Goal: Information Seeking & Learning: Learn about a topic

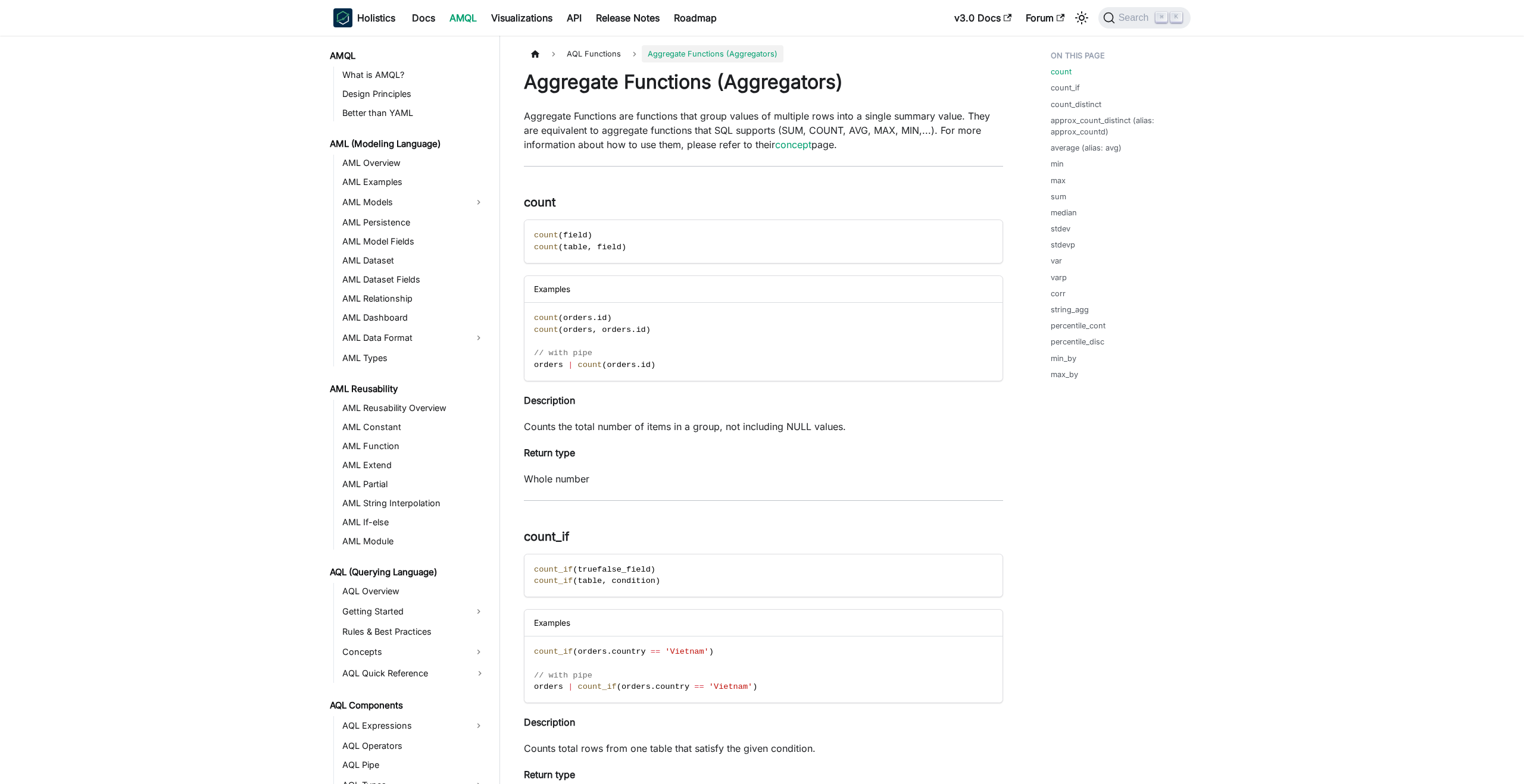
scroll to position [485, 0]
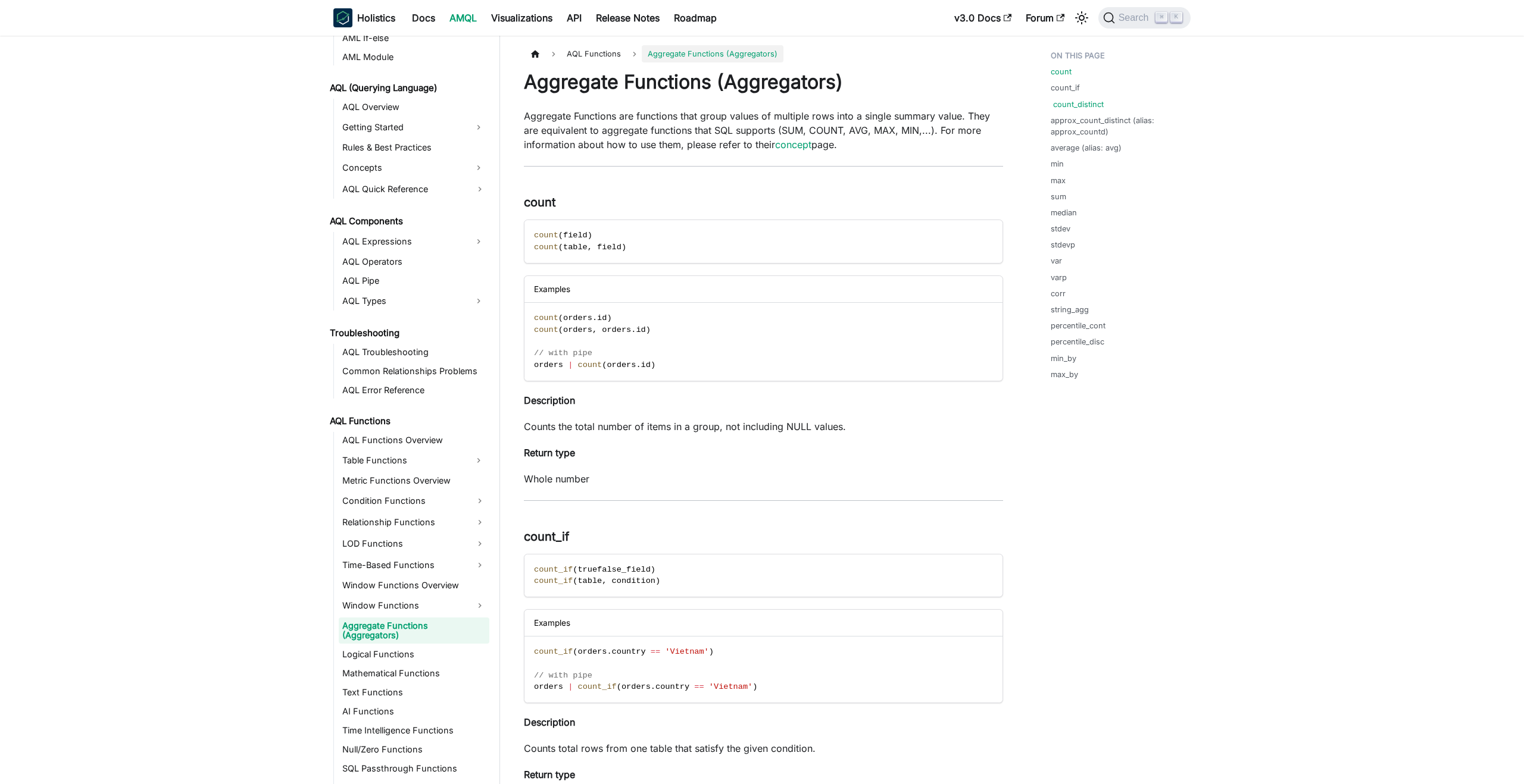
click at [1074, 102] on link "count_distinct" at bounding box center [1078, 104] width 51 height 12
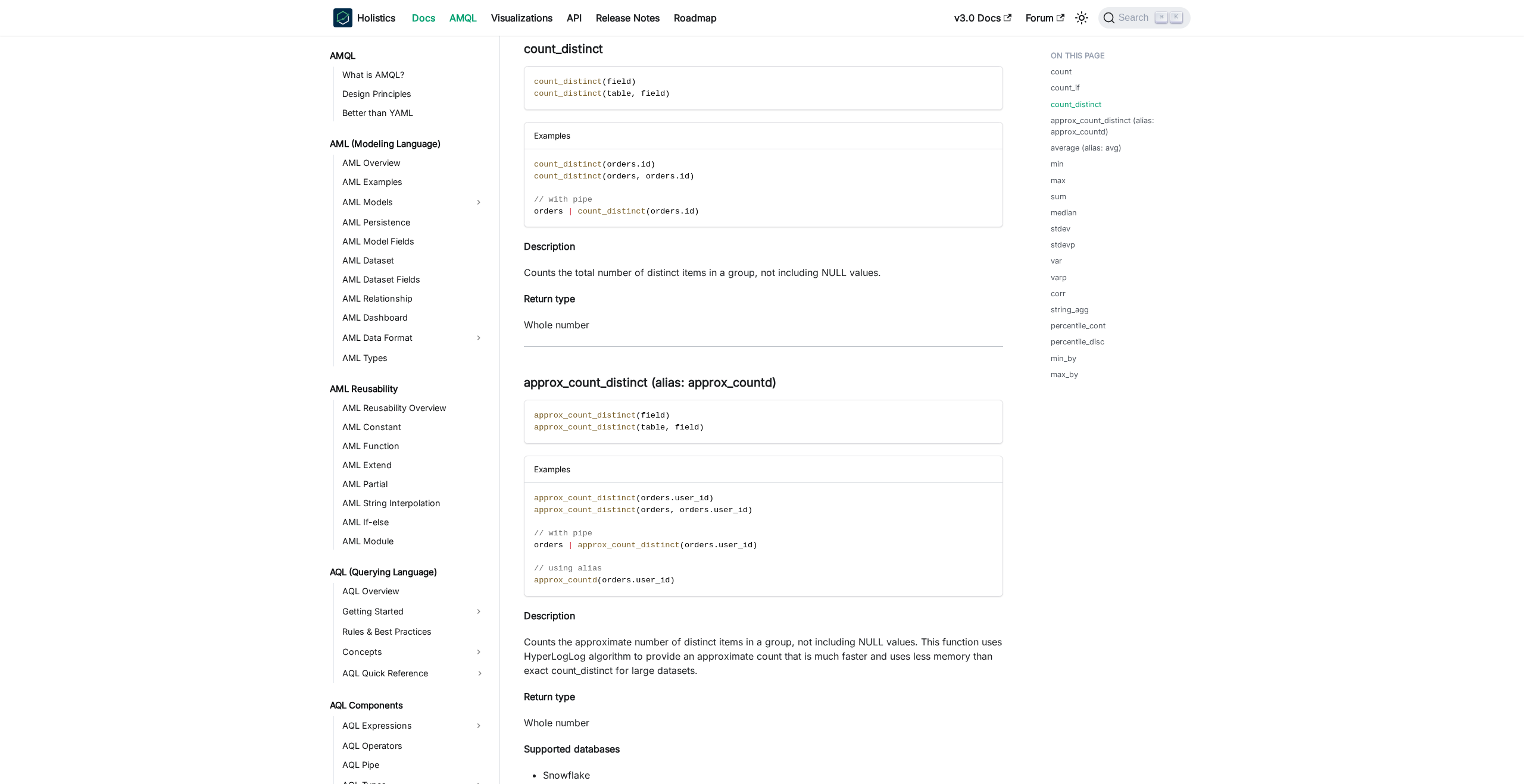
click at [423, 18] on link "Docs" at bounding box center [423, 18] width 38 height 19
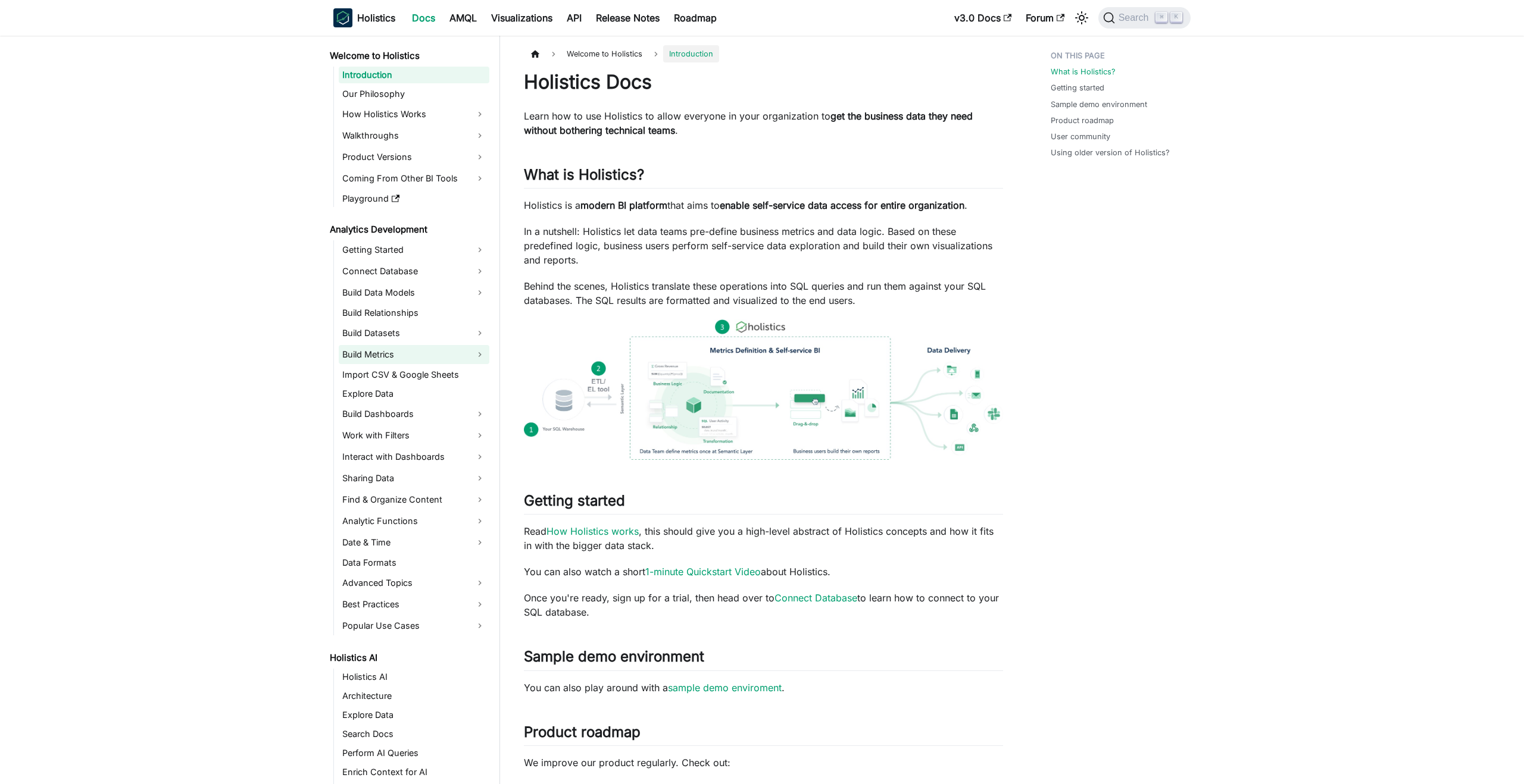
click at [385, 359] on link "Build Metrics" at bounding box center [414, 354] width 150 height 19
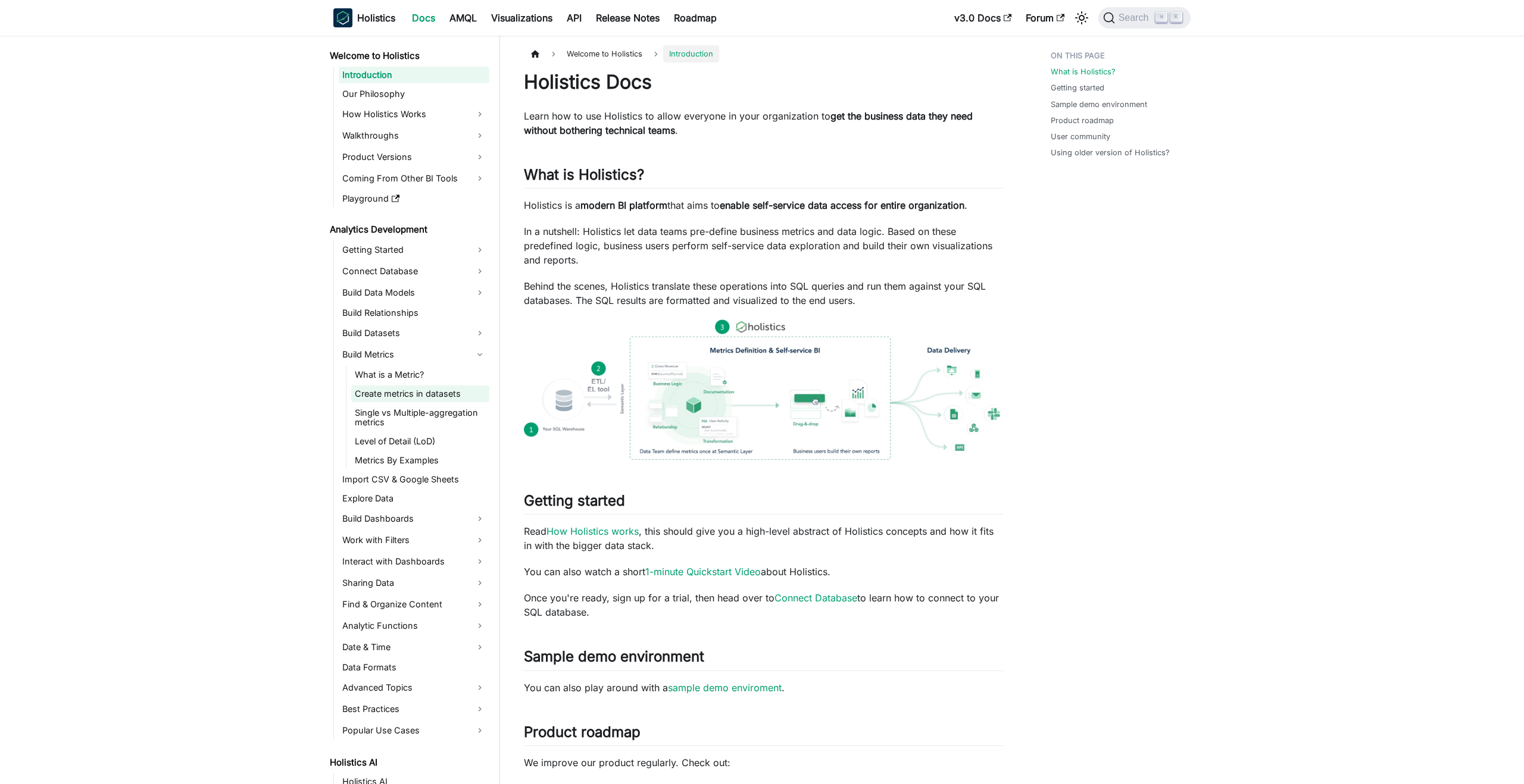
click at [398, 395] on link "Create metrics in datasets" at bounding box center [420, 394] width 138 height 17
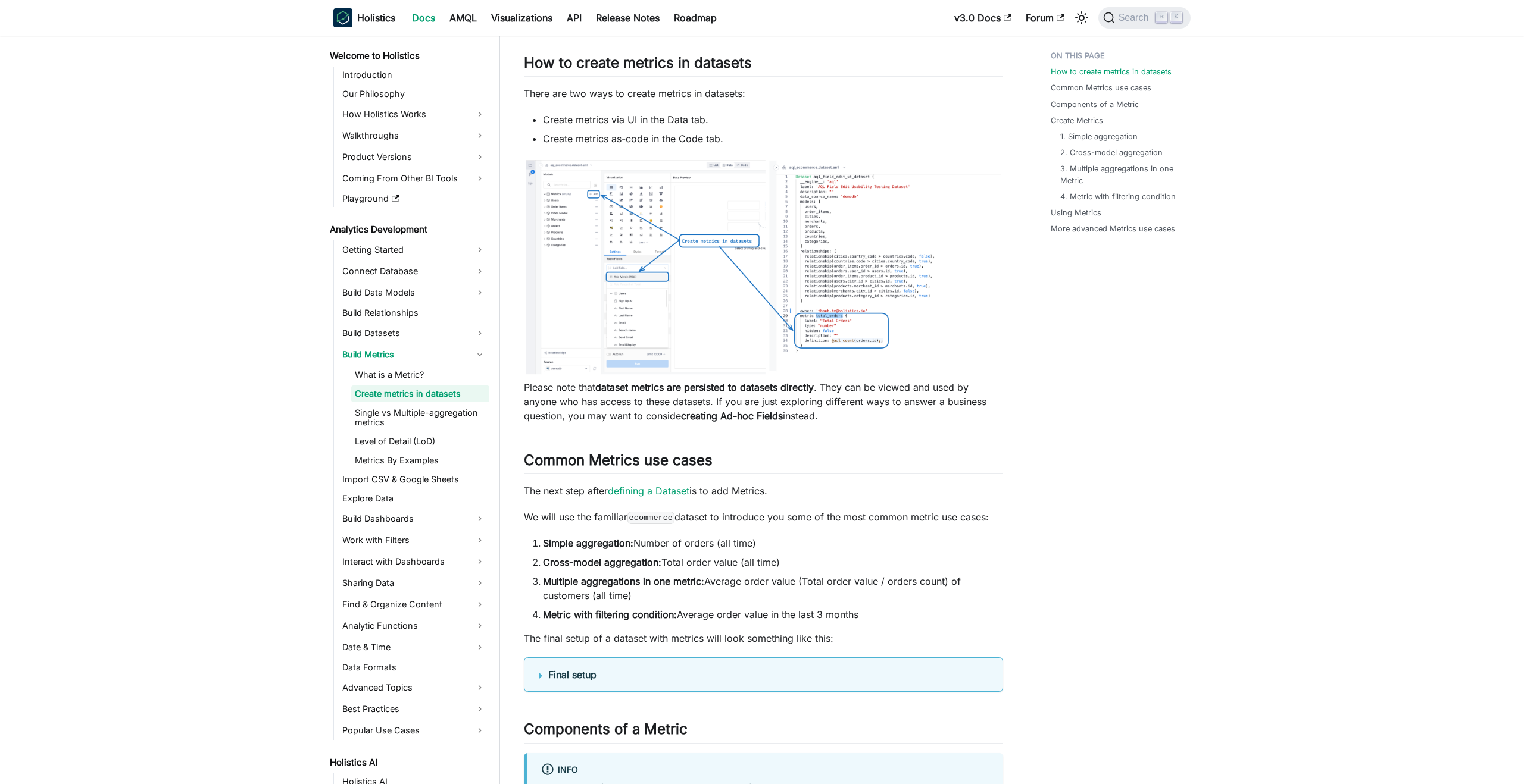
scroll to position [68, 0]
click at [381, 379] on link "What is a Metric?" at bounding box center [420, 375] width 138 height 17
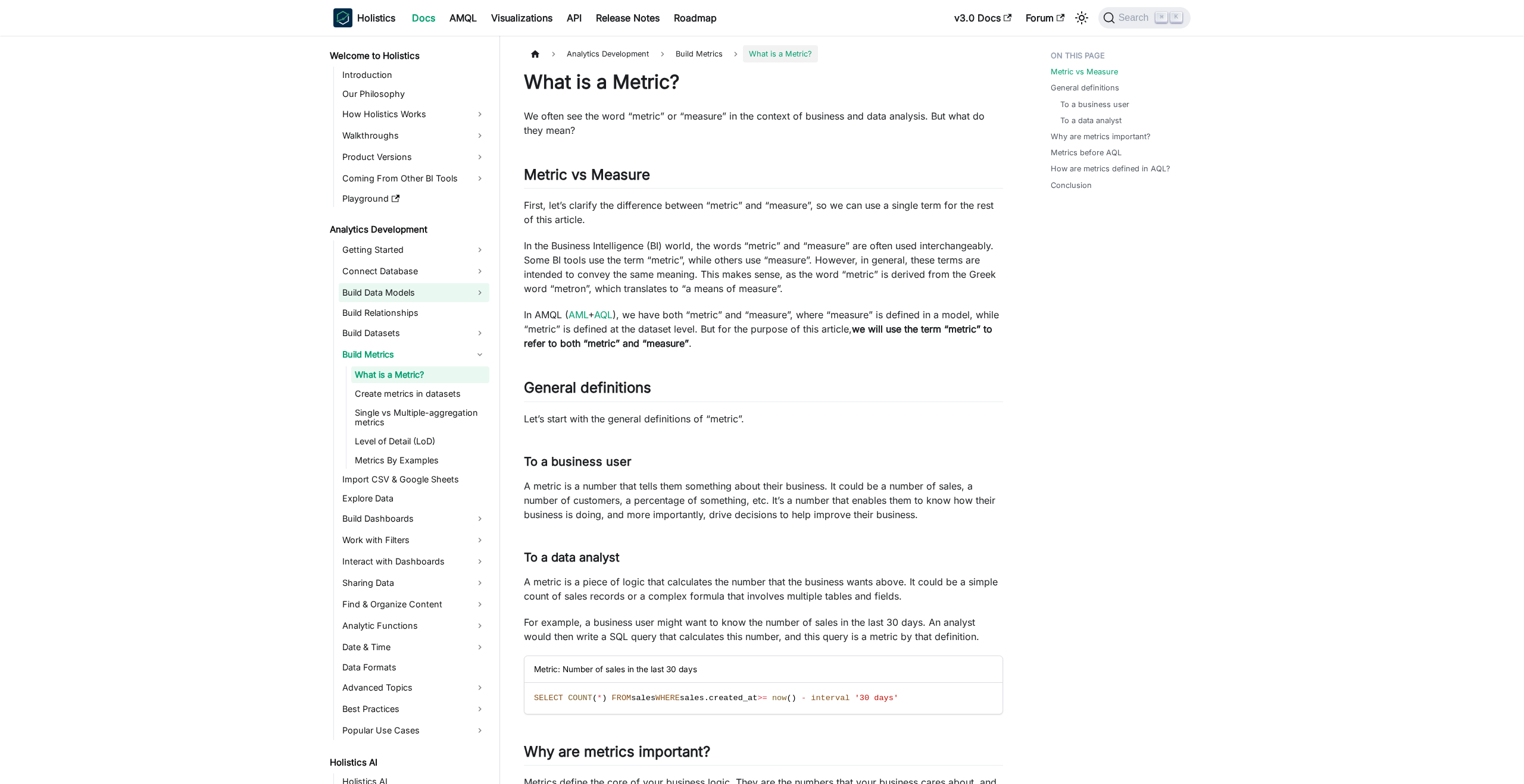
click at [398, 298] on link "Build Data Models" at bounding box center [414, 293] width 150 height 19
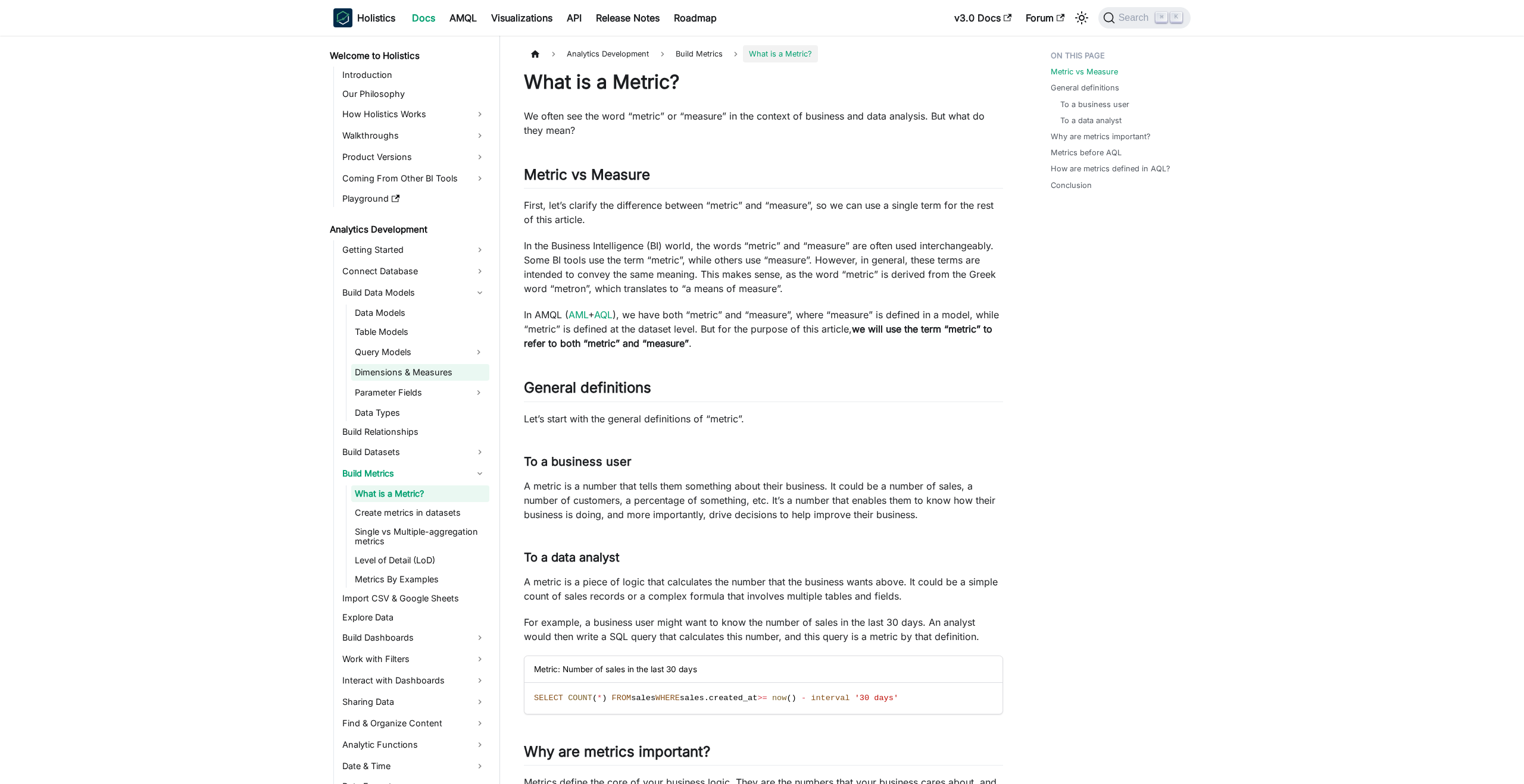
click at [390, 373] on link "Dimensions & Measures" at bounding box center [420, 373] width 138 height 17
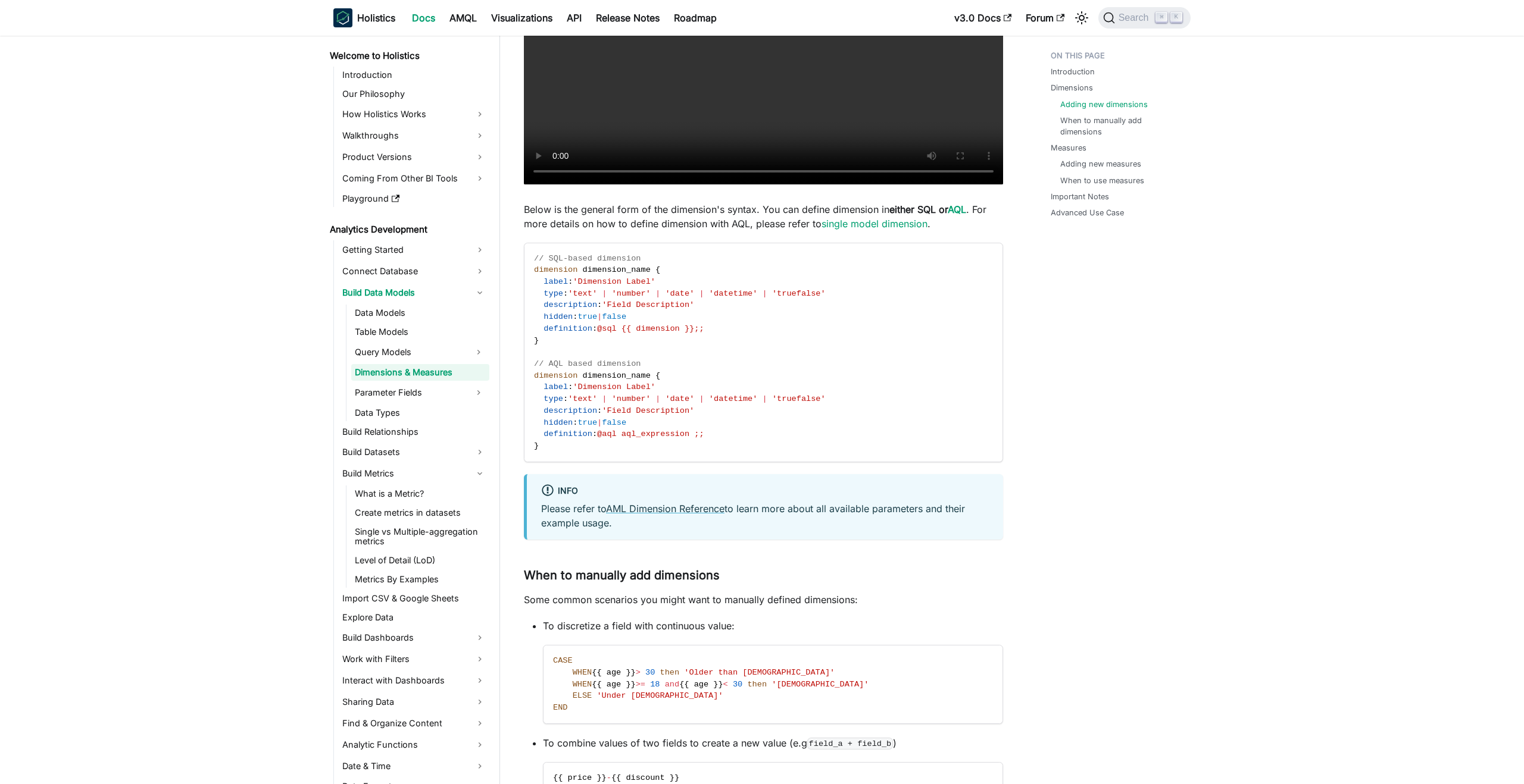
scroll to position [1238, 0]
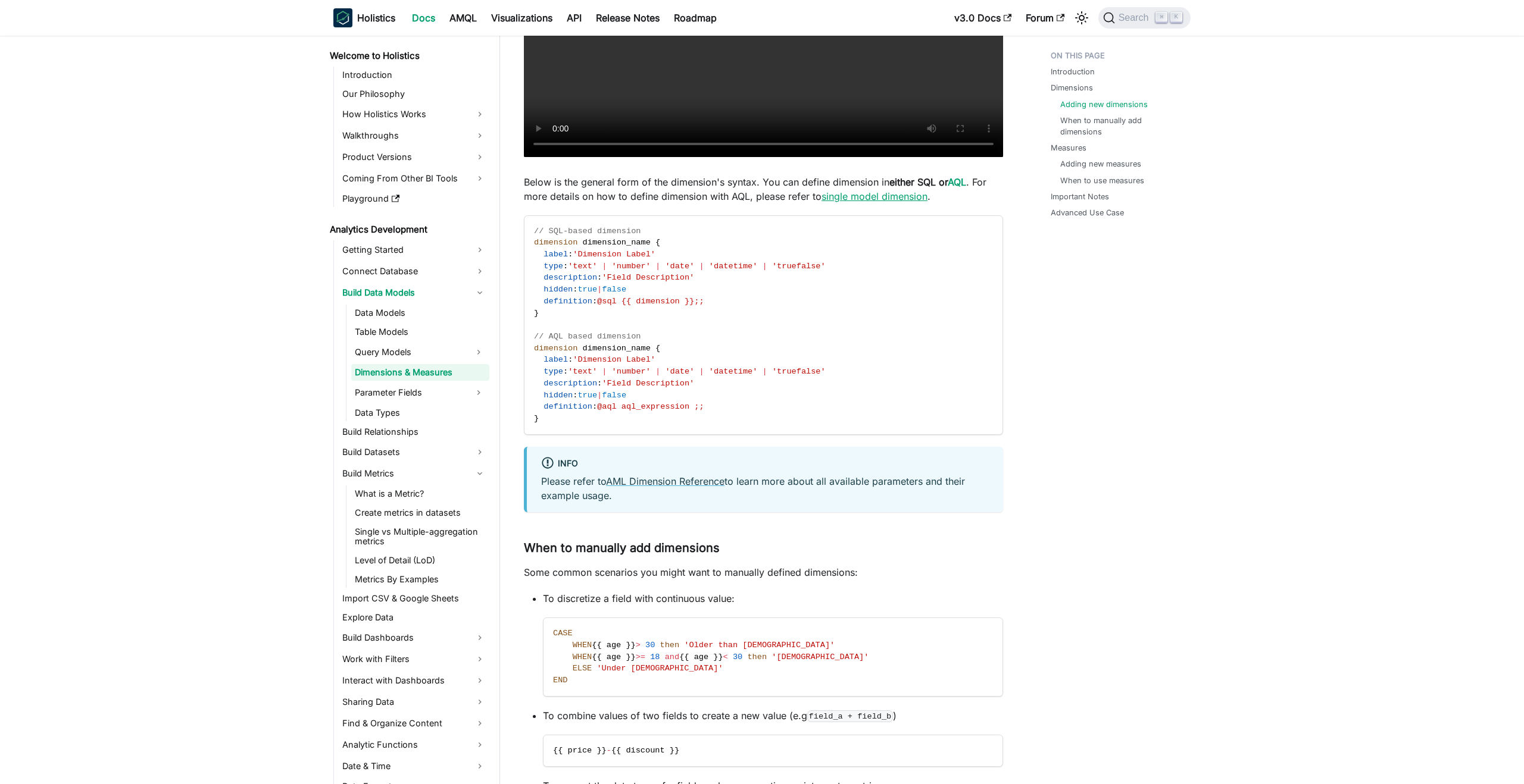
click at [863, 196] on link "single model dimension" at bounding box center [874, 196] width 106 height 12
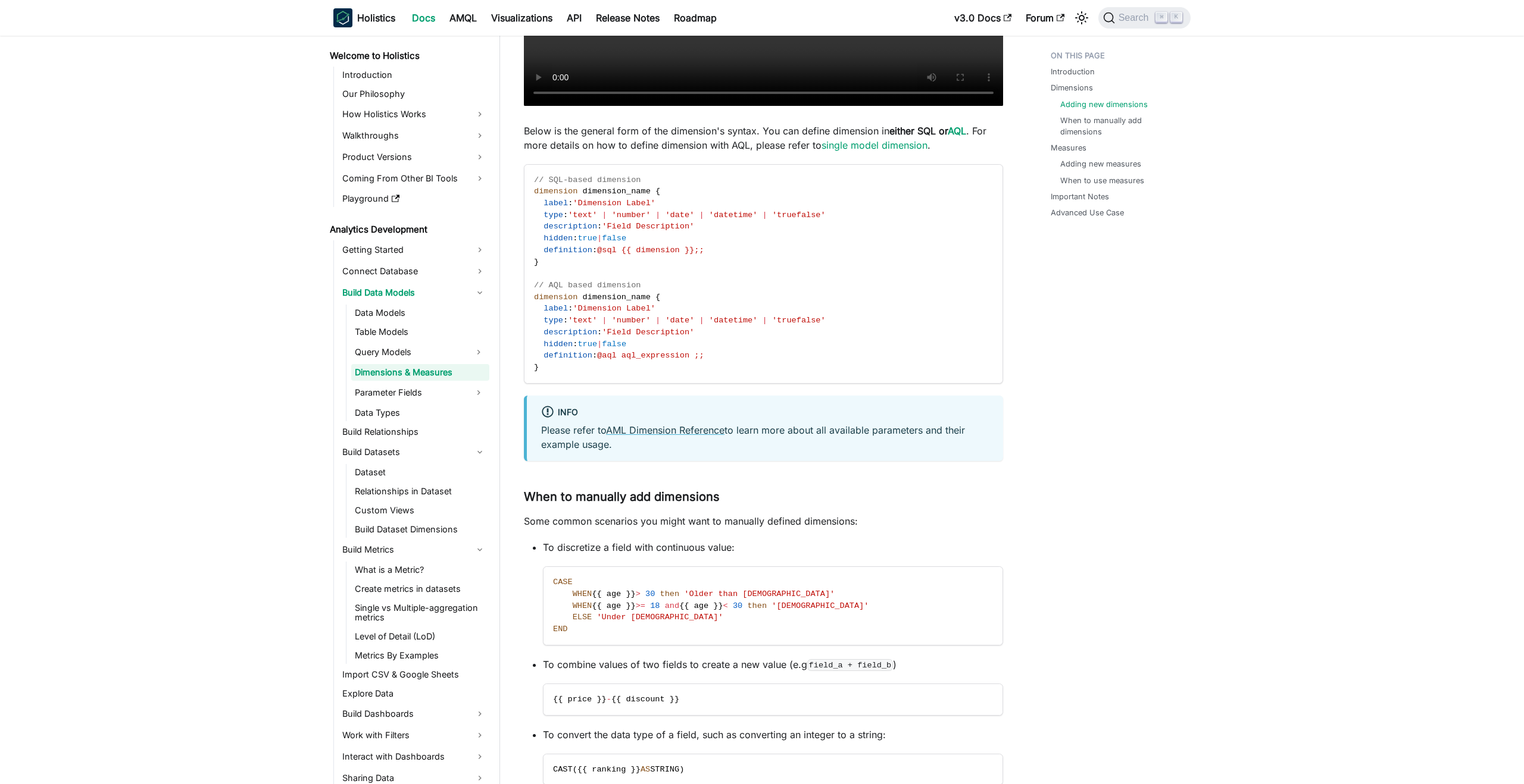
scroll to position [1238, 0]
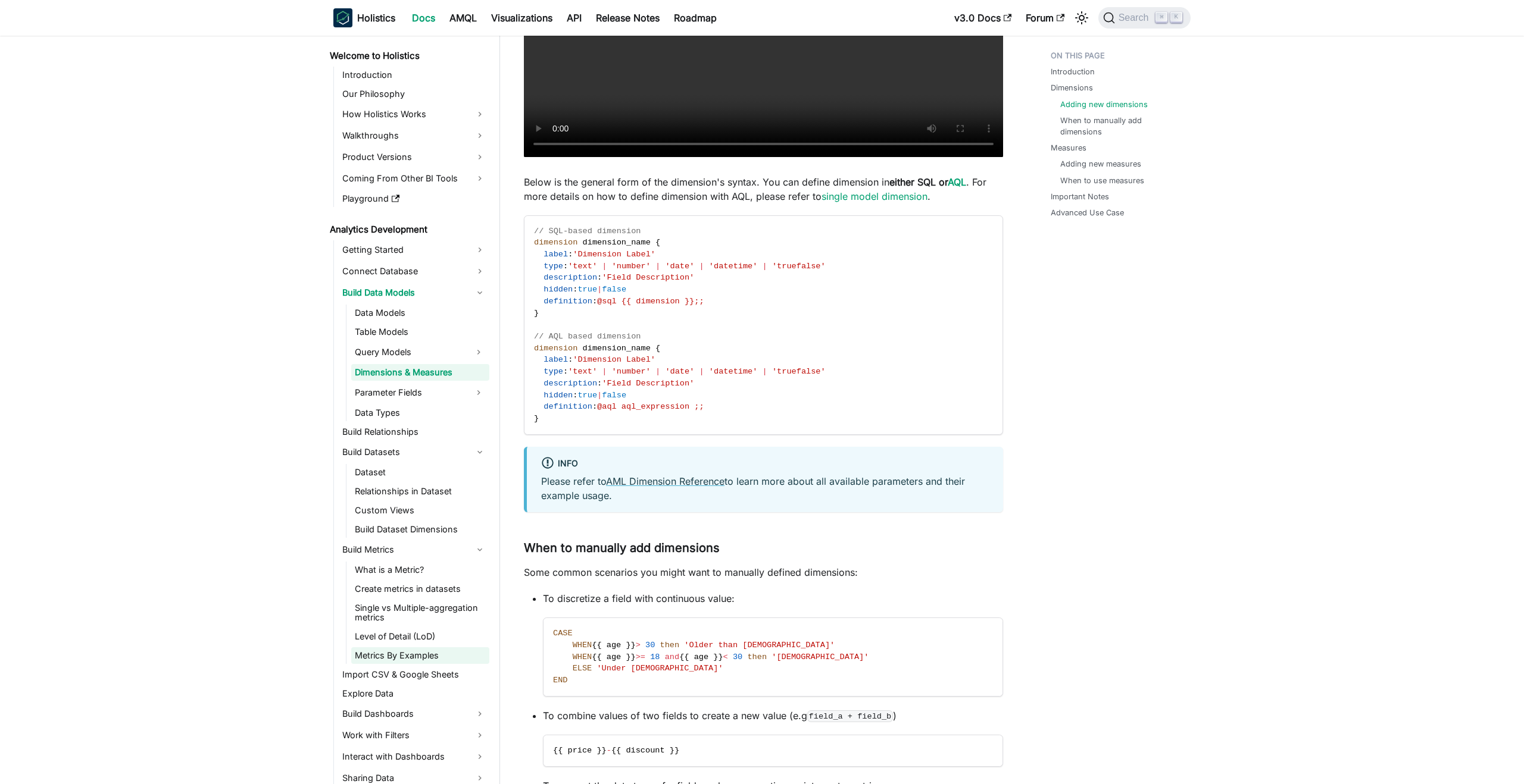
click at [369, 655] on link "Metrics By Examples" at bounding box center [420, 656] width 138 height 17
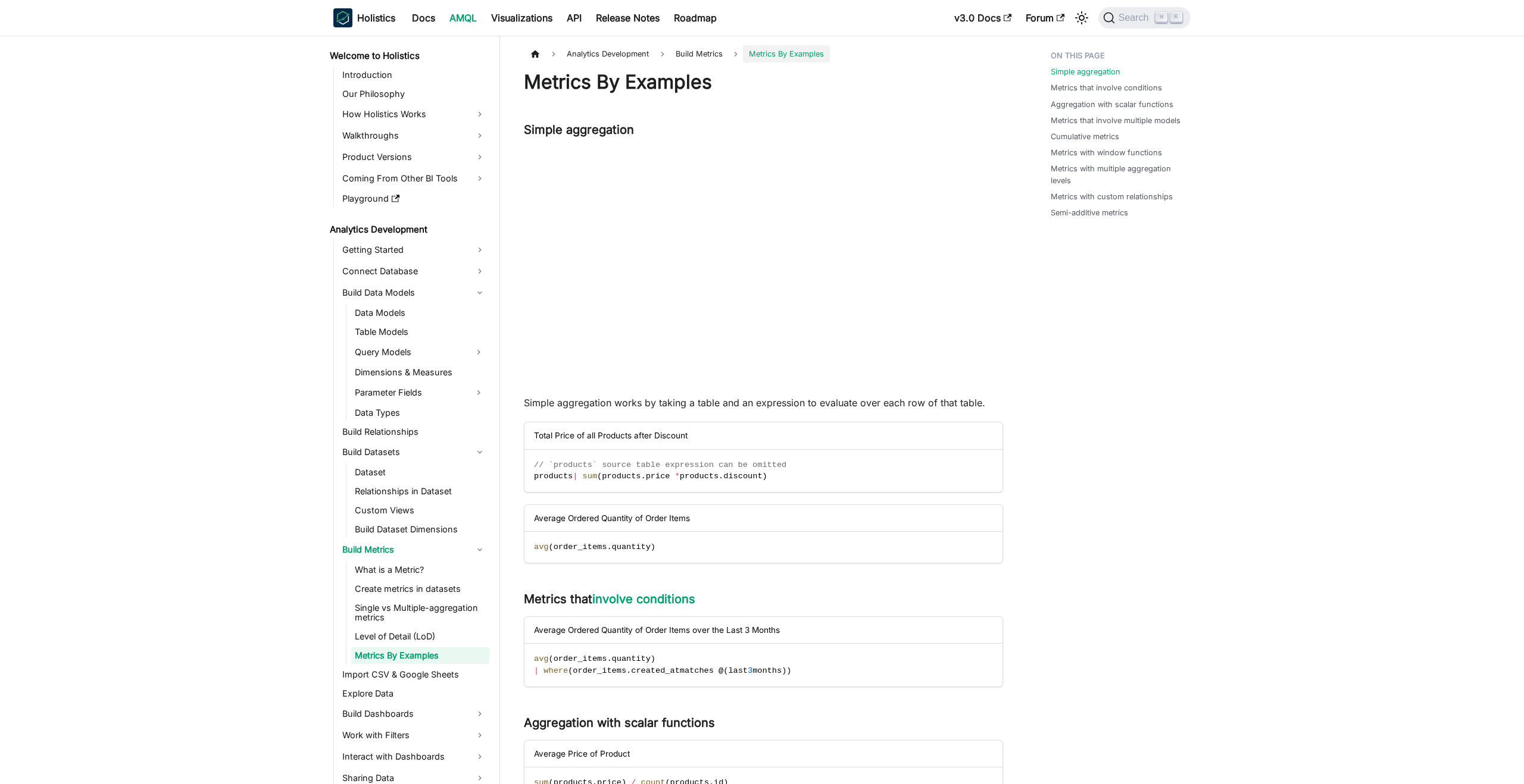
scroll to position [30, 0]
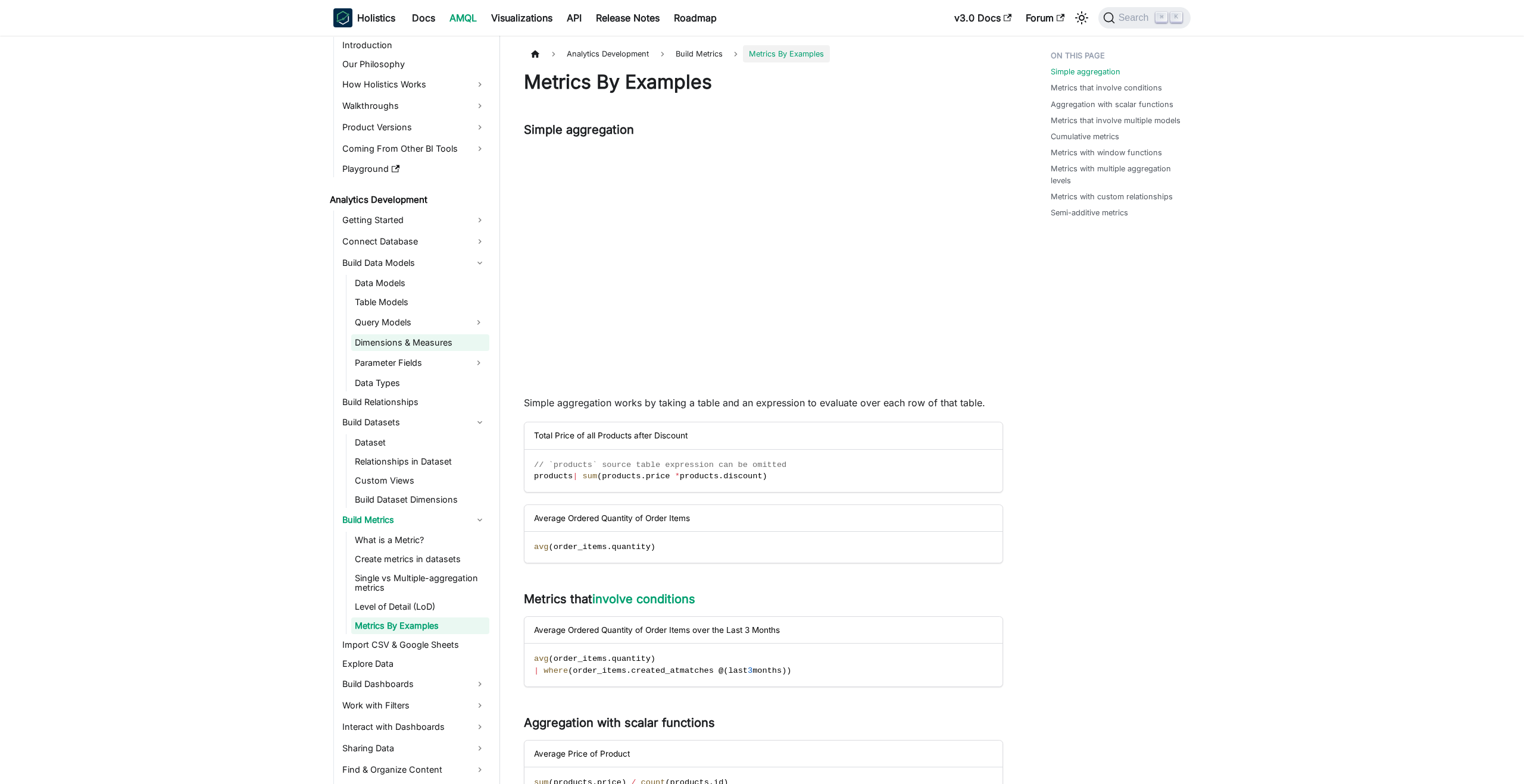
click at [392, 344] on link "Dimensions & Measures" at bounding box center [420, 343] width 138 height 17
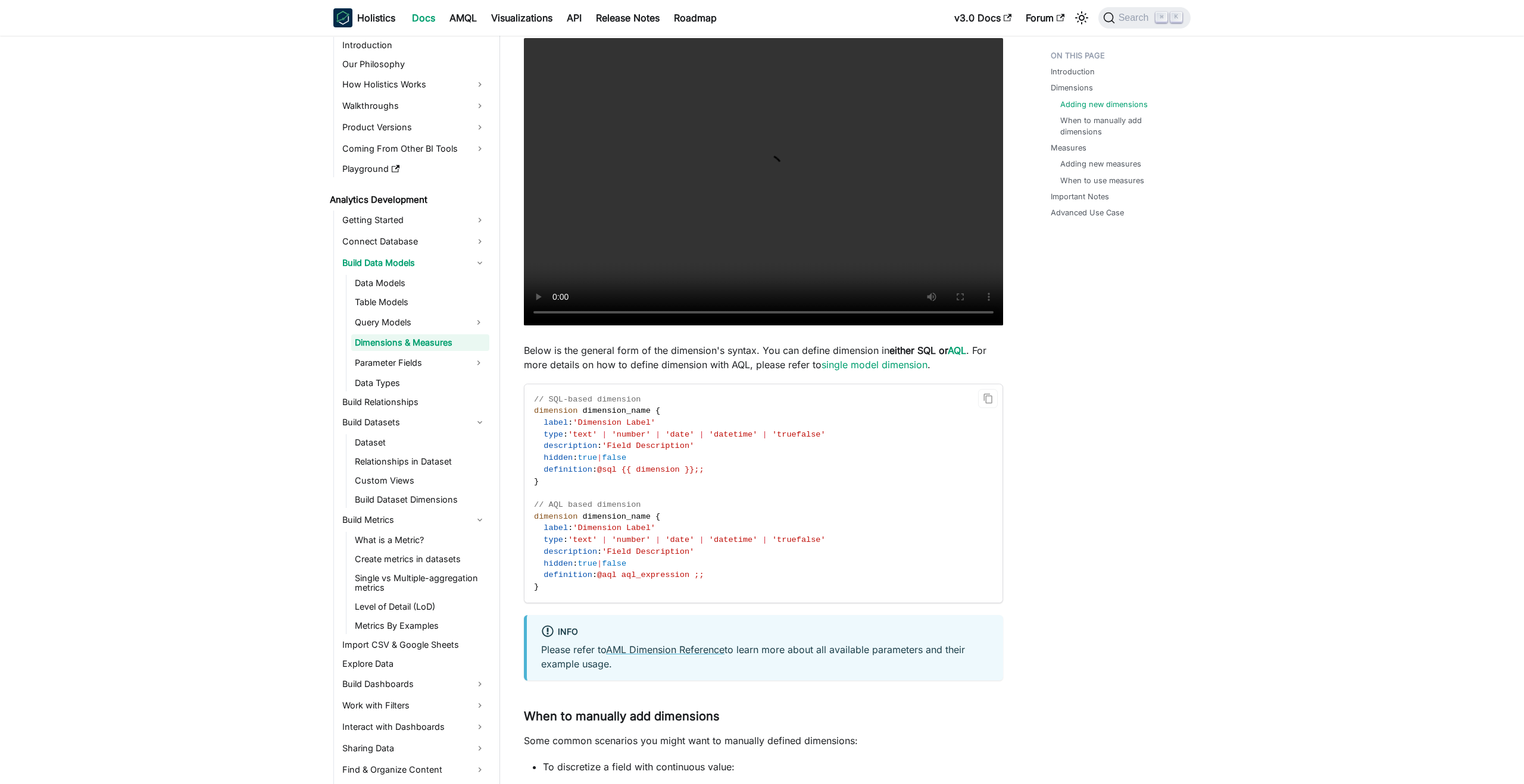
scroll to position [1115, 0]
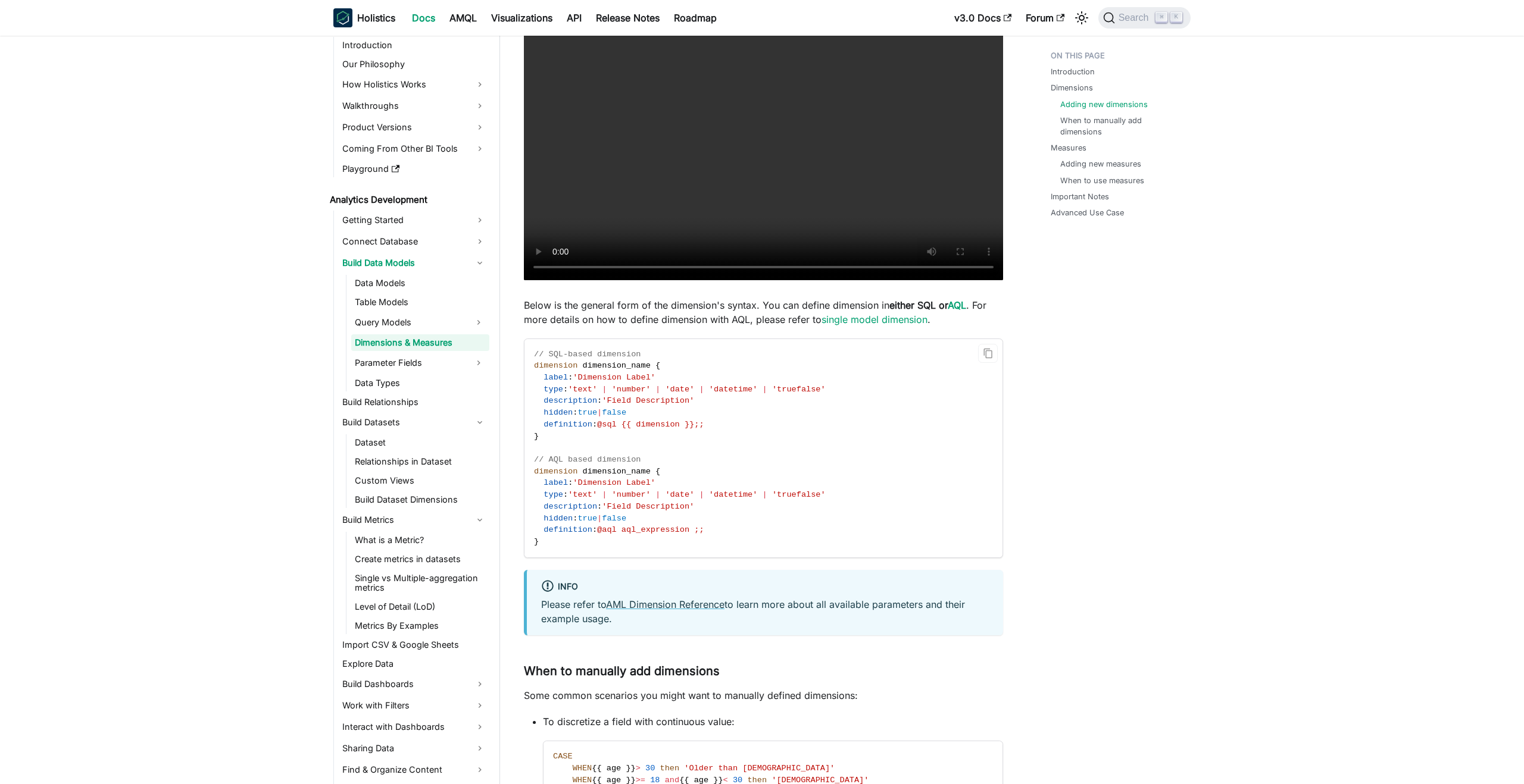
click at [584, 544] on code "// SQL-based dimension dimension dimension_name { label : 'Dimension Label' typ…" at bounding box center [762, 448] width 477 height 218
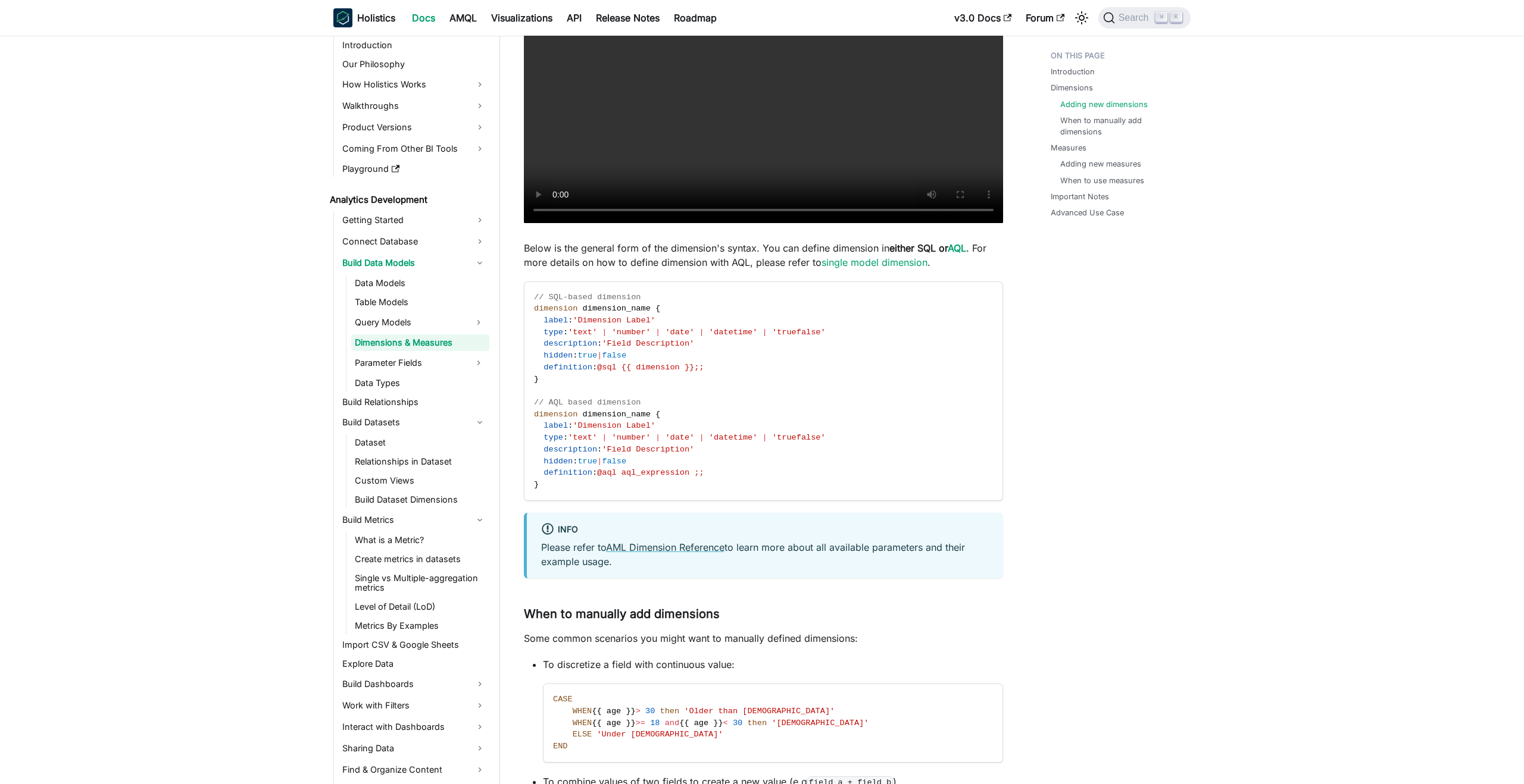
scroll to position [1230, 0]
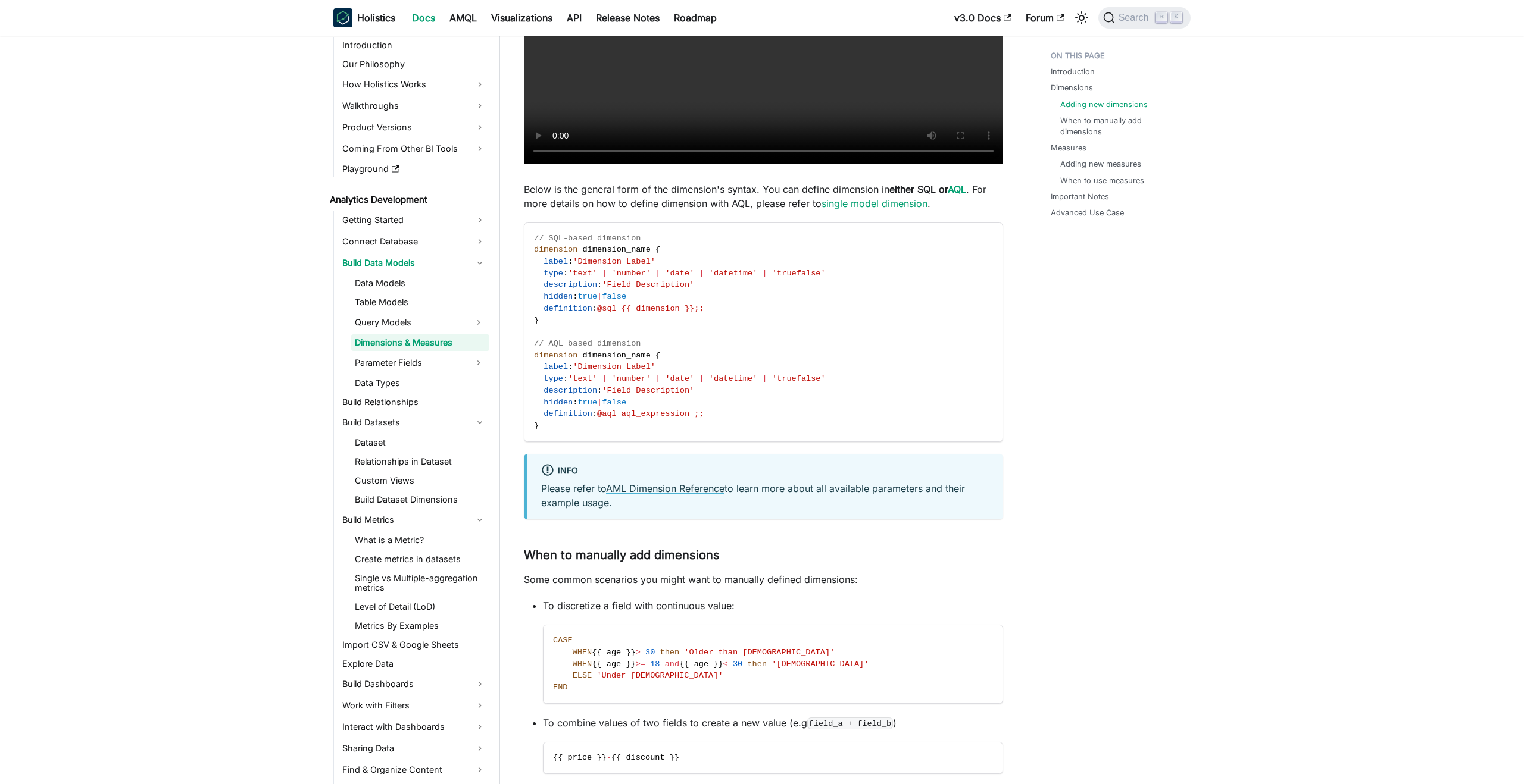
click at [659, 488] on link "AML Dimension Reference" at bounding box center [665, 488] width 119 height 12
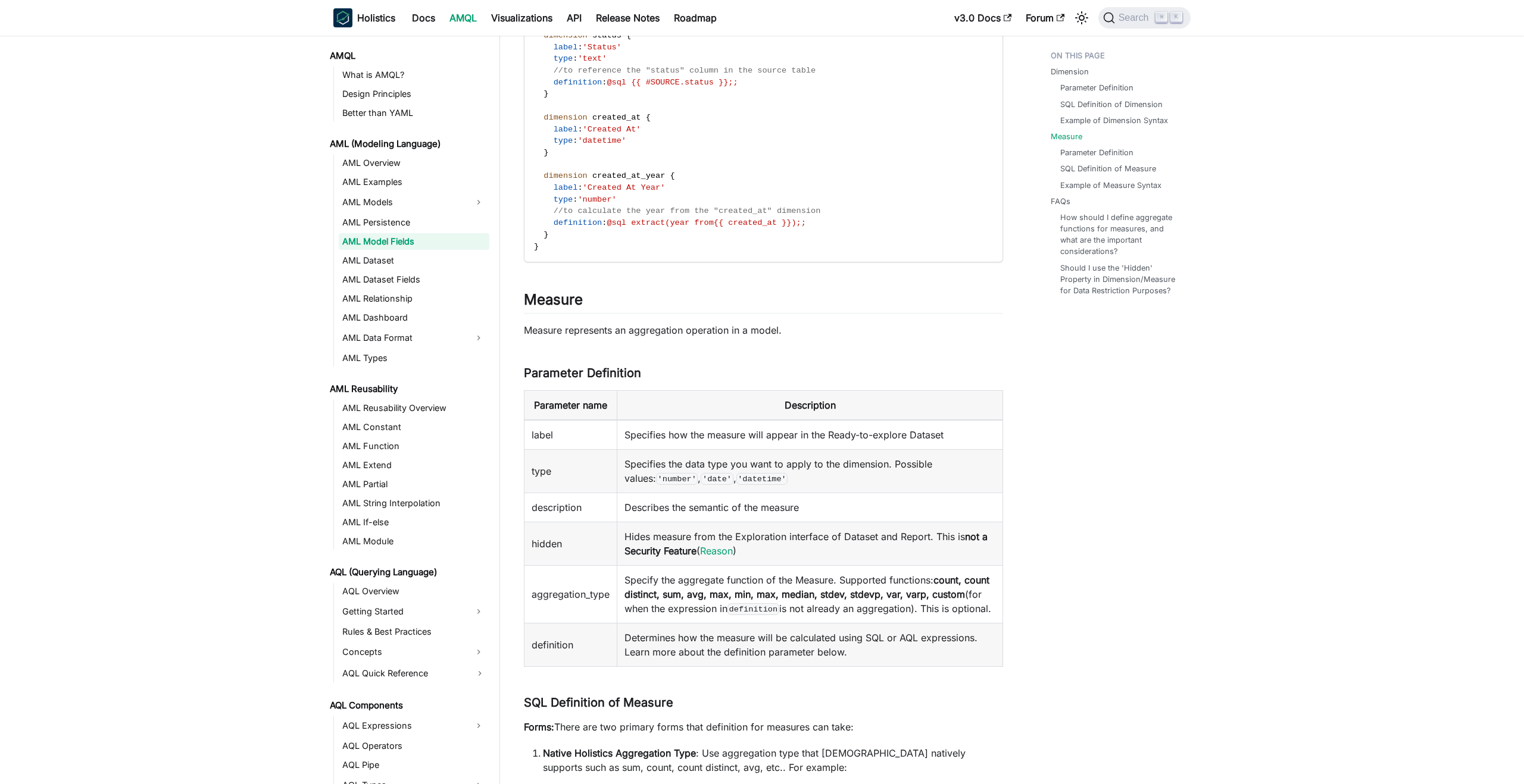
scroll to position [1076, 0]
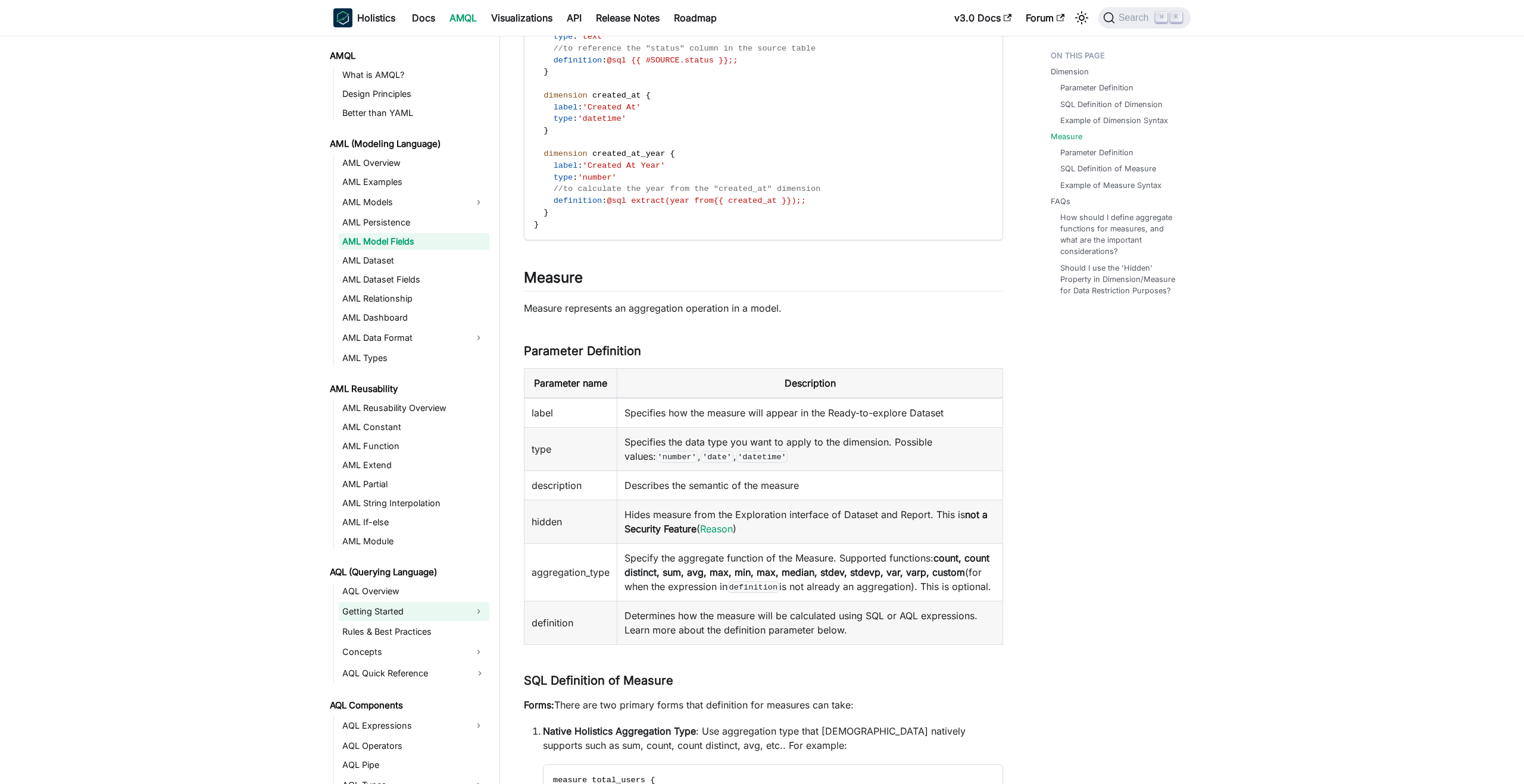
click at [383, 610] on link "Getting Started" at bounding box center [403, 612] width 130 height 19
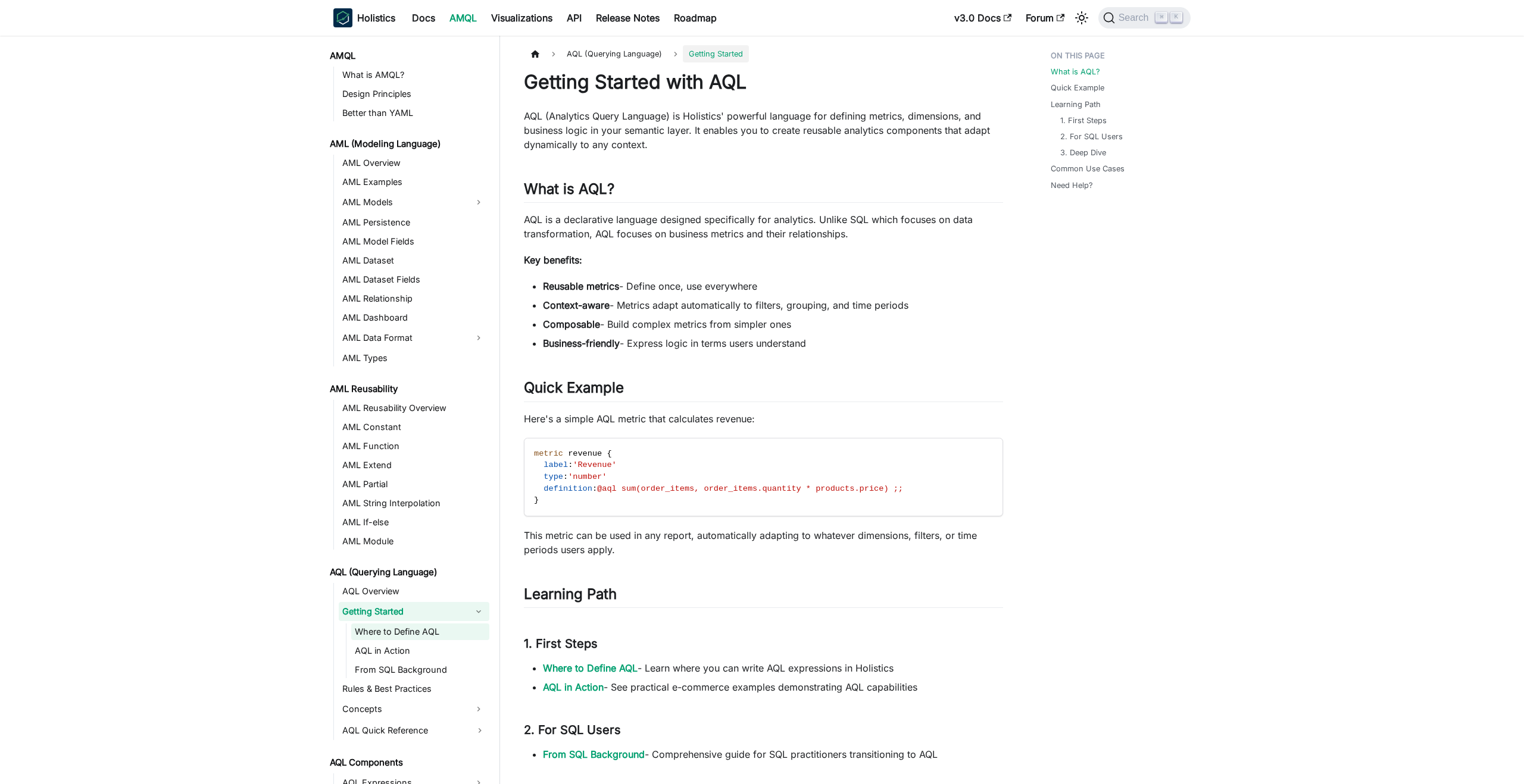
click at [385, 627] on link "Where to Define AQL" at bounding box center [420, 632] width 138 height 17
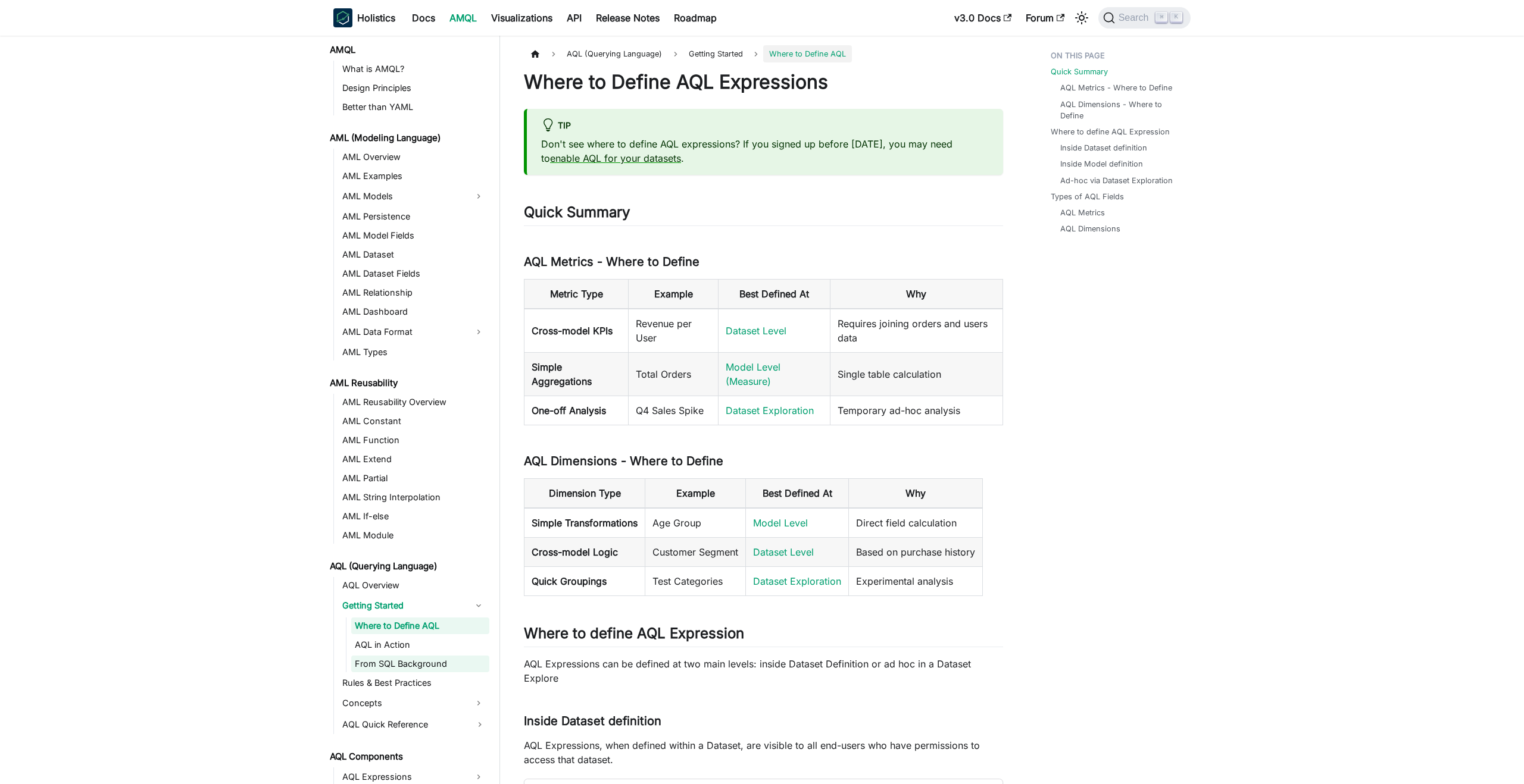
click at [386, 660] on link "From SQL Background" at bounding box center [420, 664] width 138 height 17
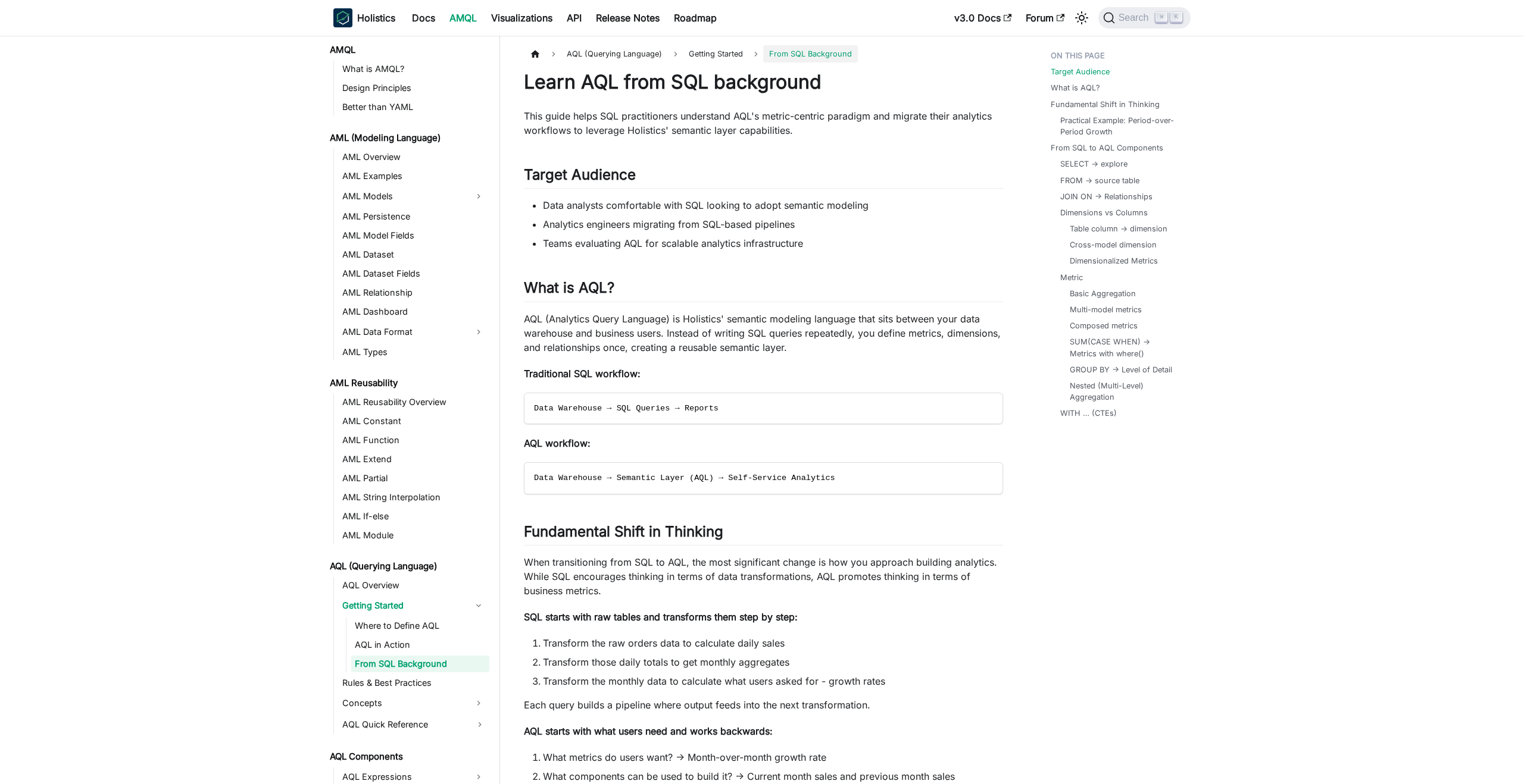
scroll to position [44, 0]
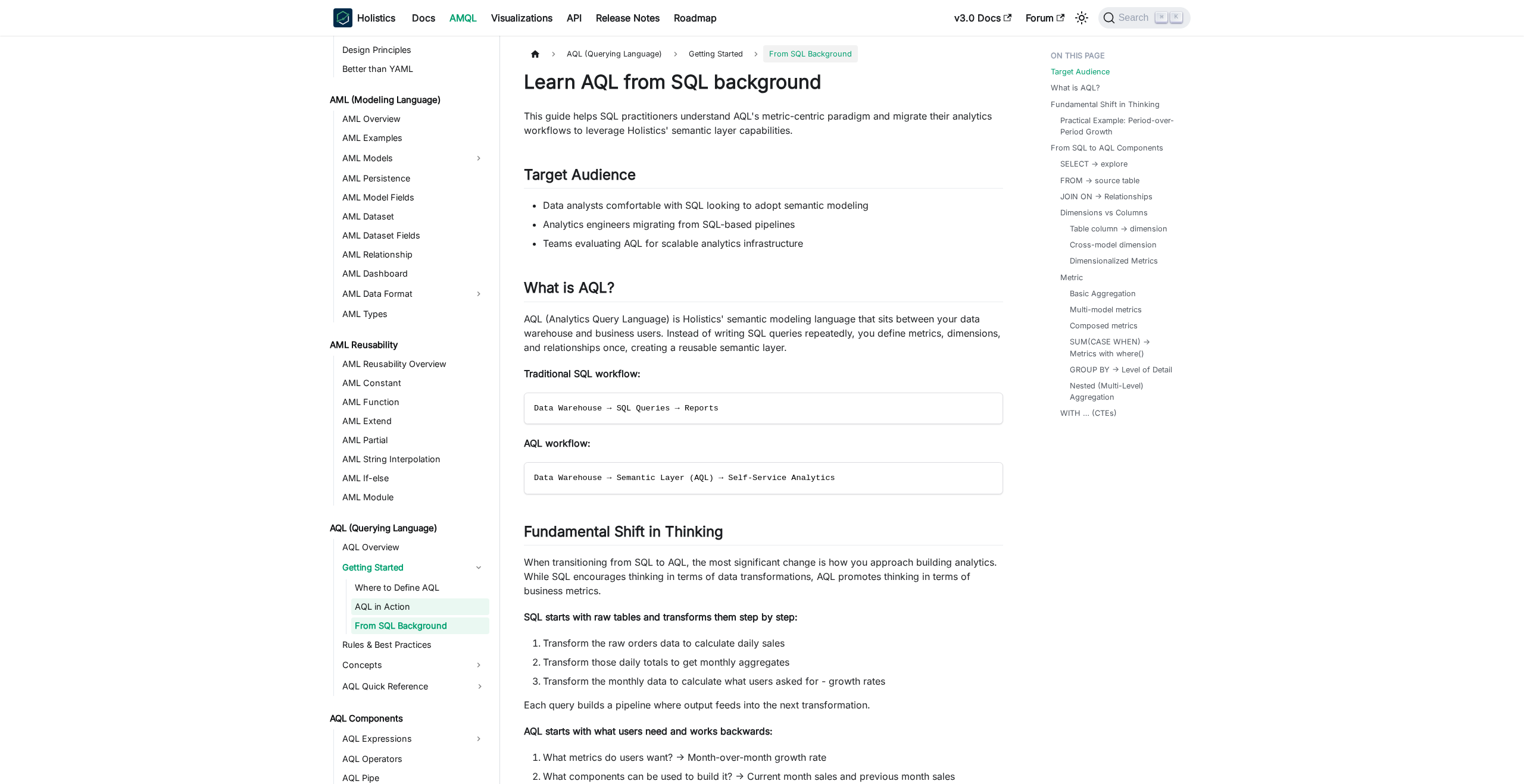
click at [386, 609] on link "AQL in Action" at bounding box center [420, 607] width 138 height 17
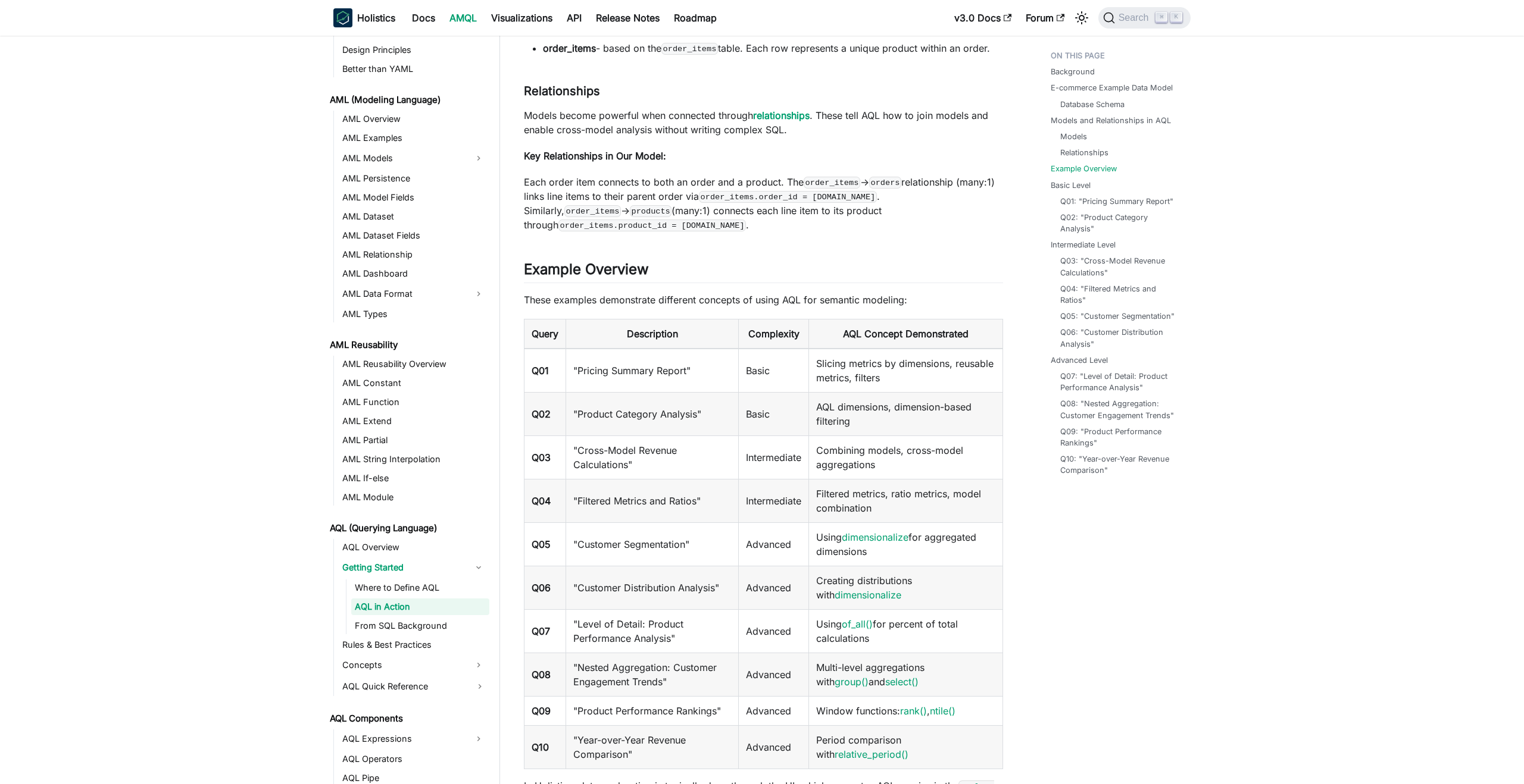
scroll to position [1101, 0]
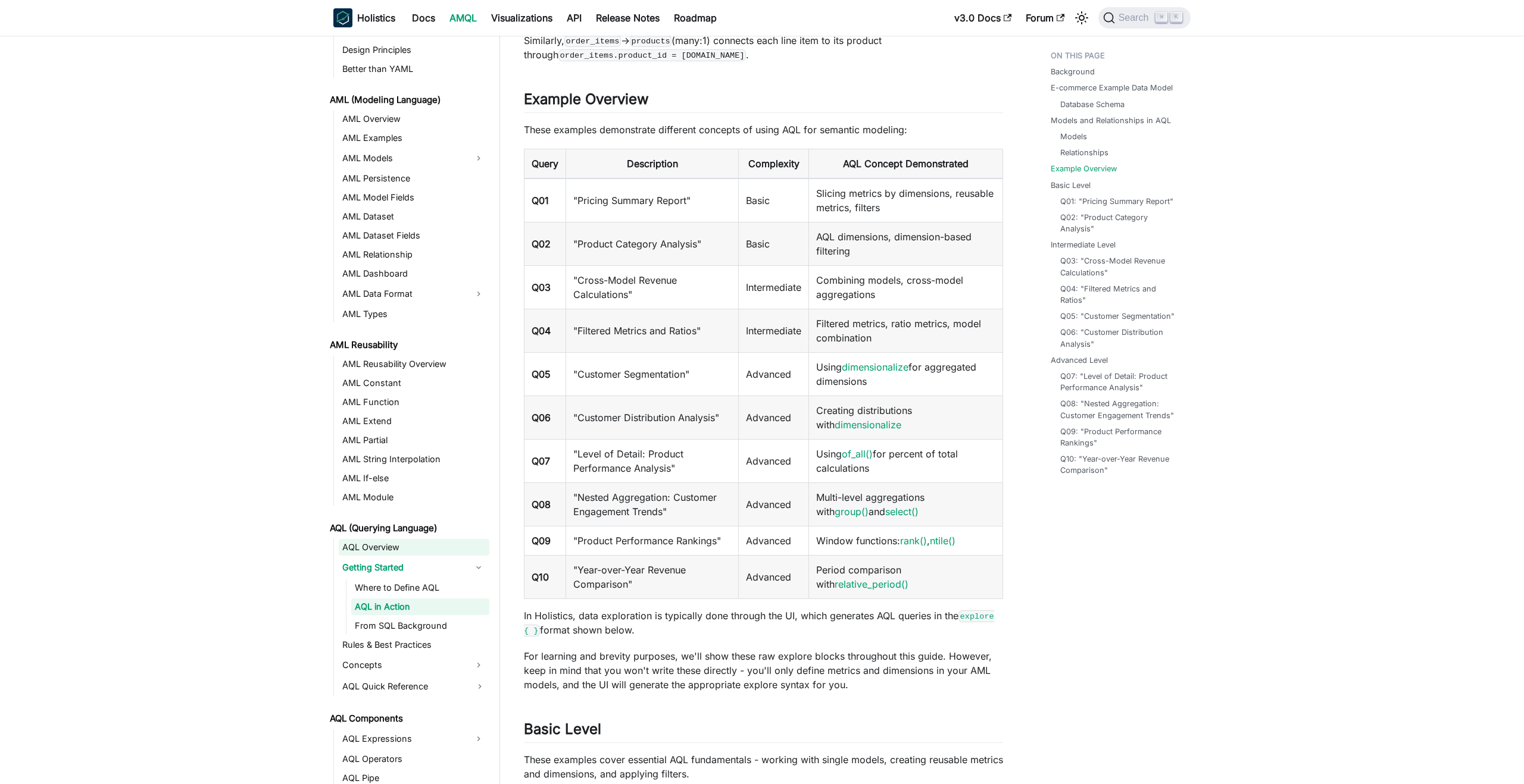
click at [366, 549] on link "AQL Overview" at bounding box center [414, 547] width 150 height 17
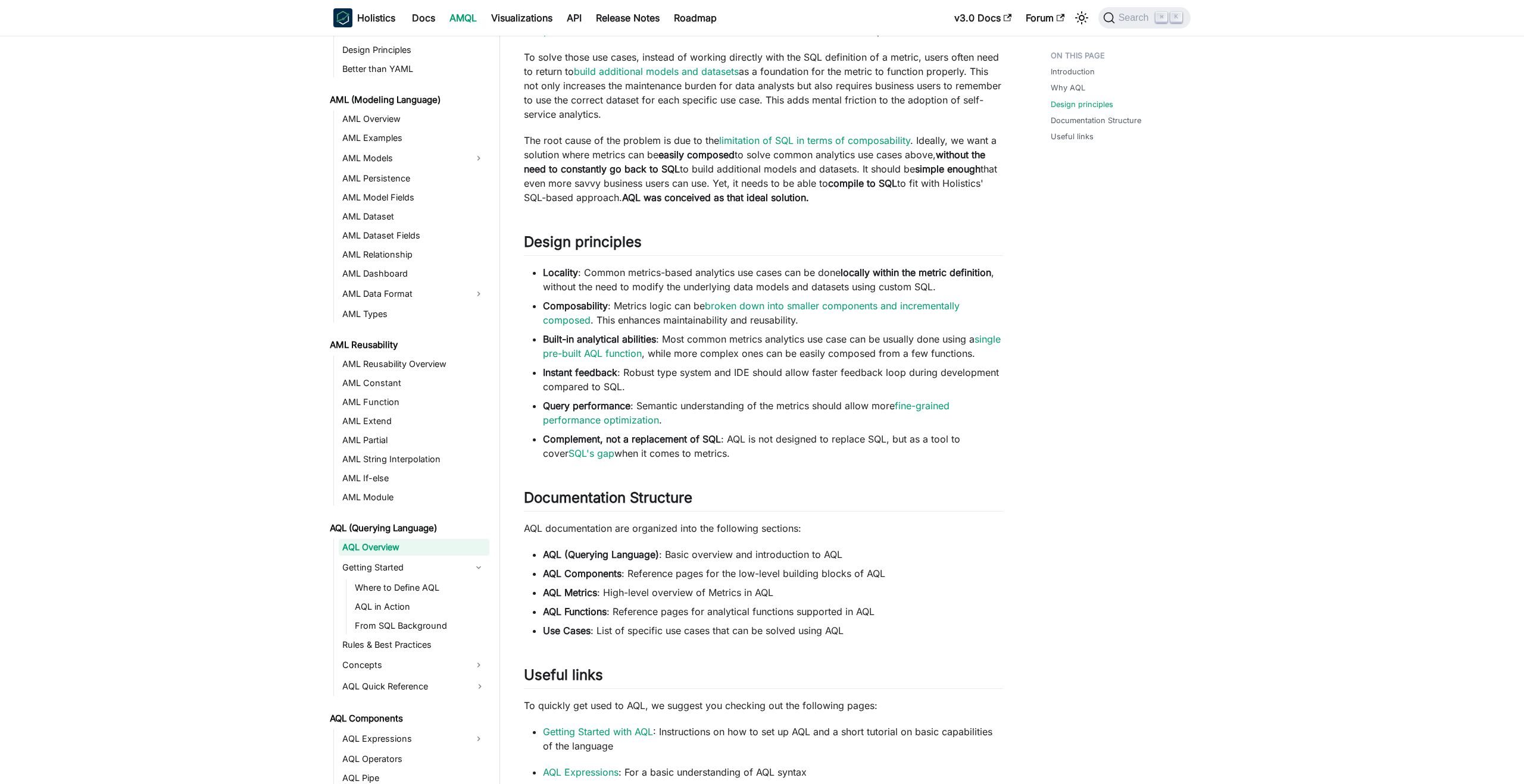
scroll to position [696, 0]
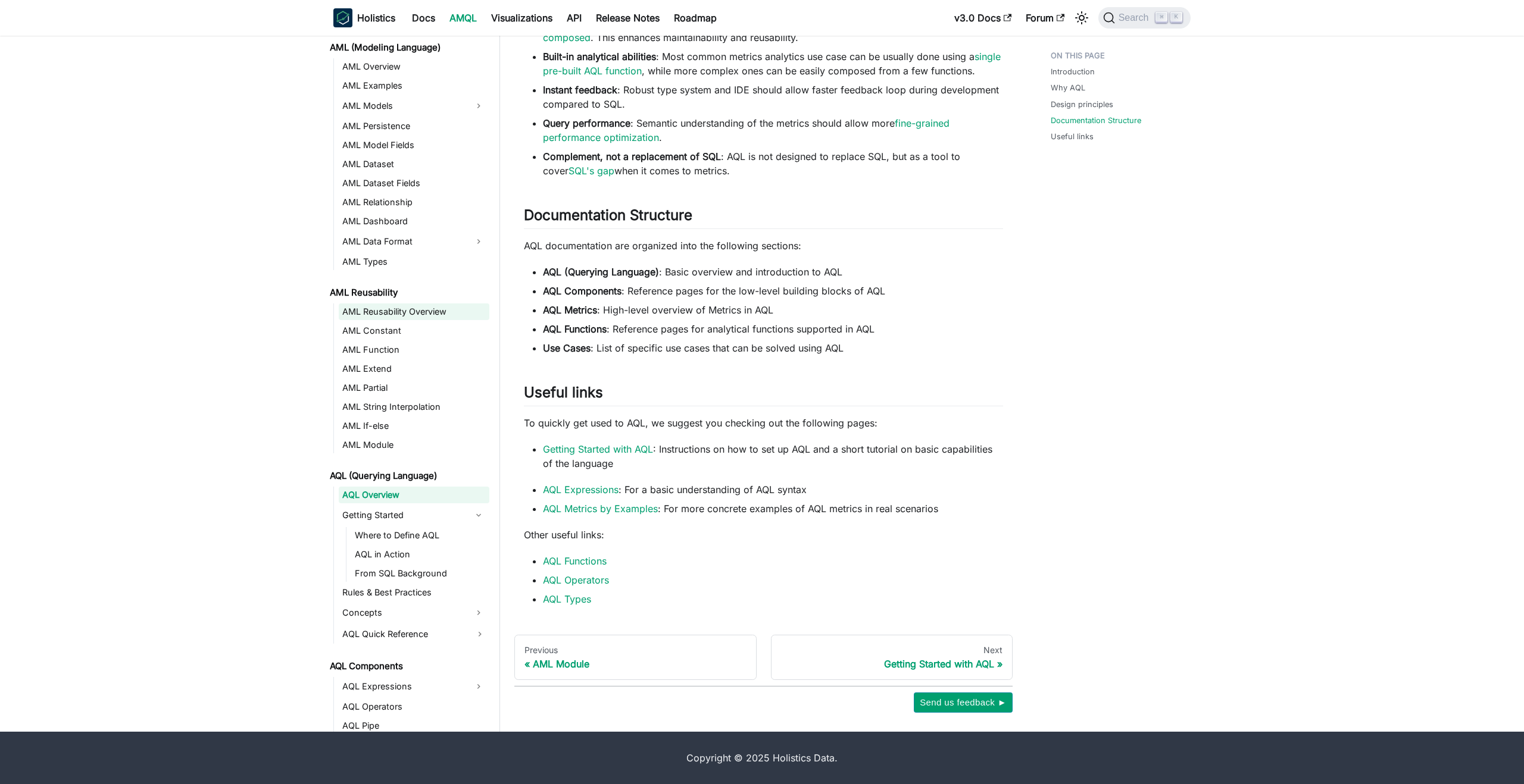
click at [377, 312] on link "AML Reusability Overview" at bounding box center [414, 312] width 150 height 17
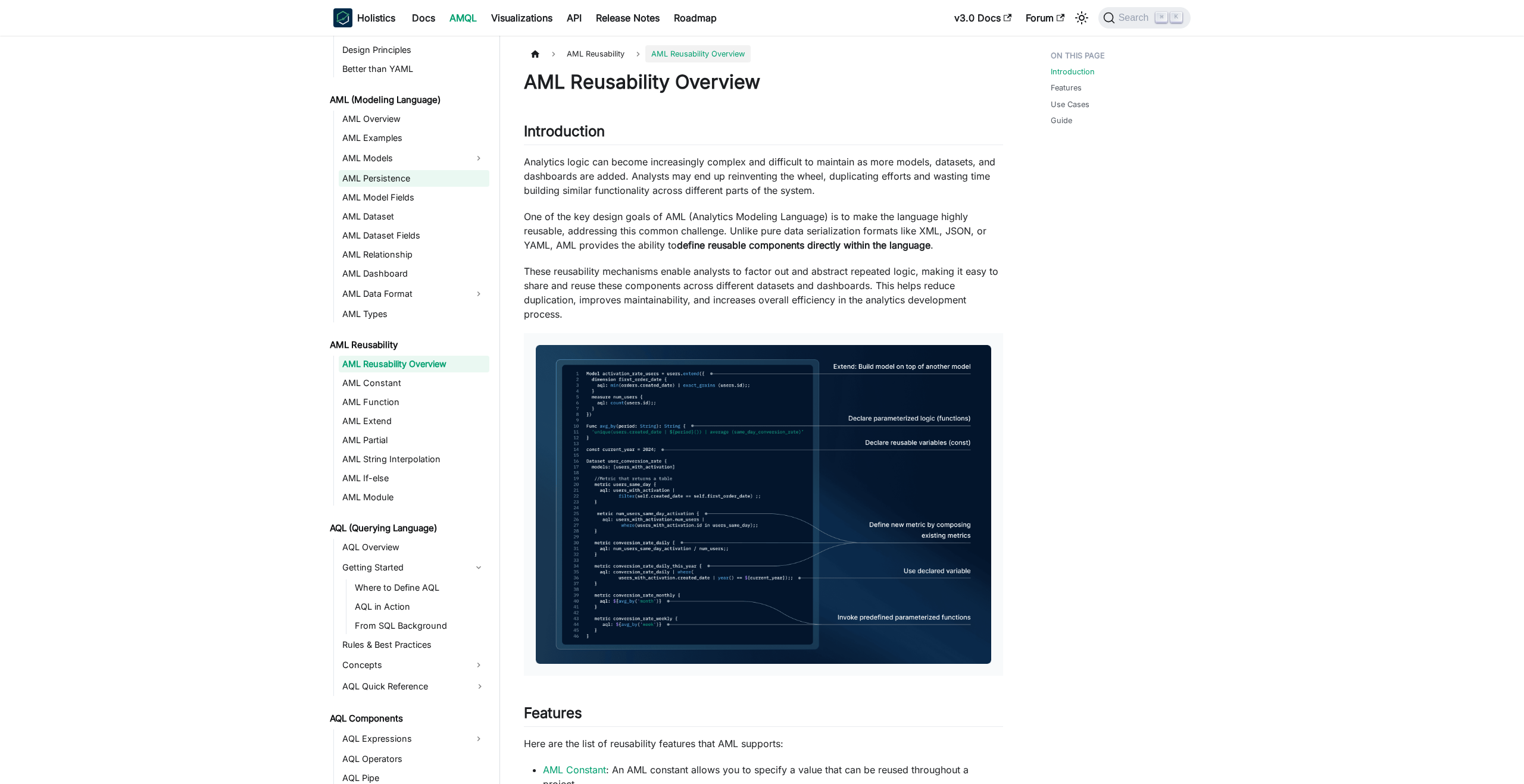
click at [373, 184] on link "AML Persistence" at bounding box center [414, 179] width 150 height 17
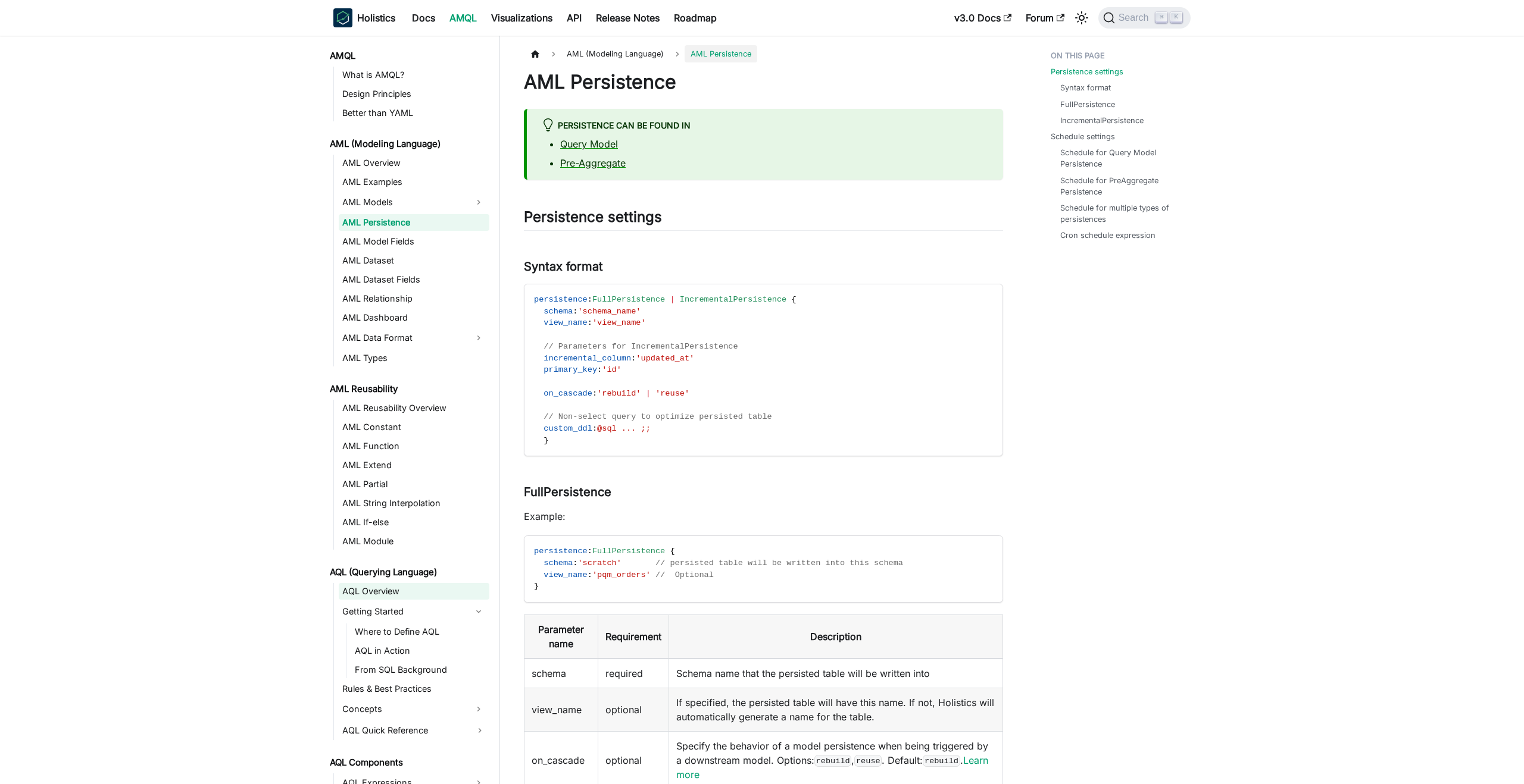
click at [375, 592] on link "AQL Overview" at bounding box center [414, 592] width 150 height 17
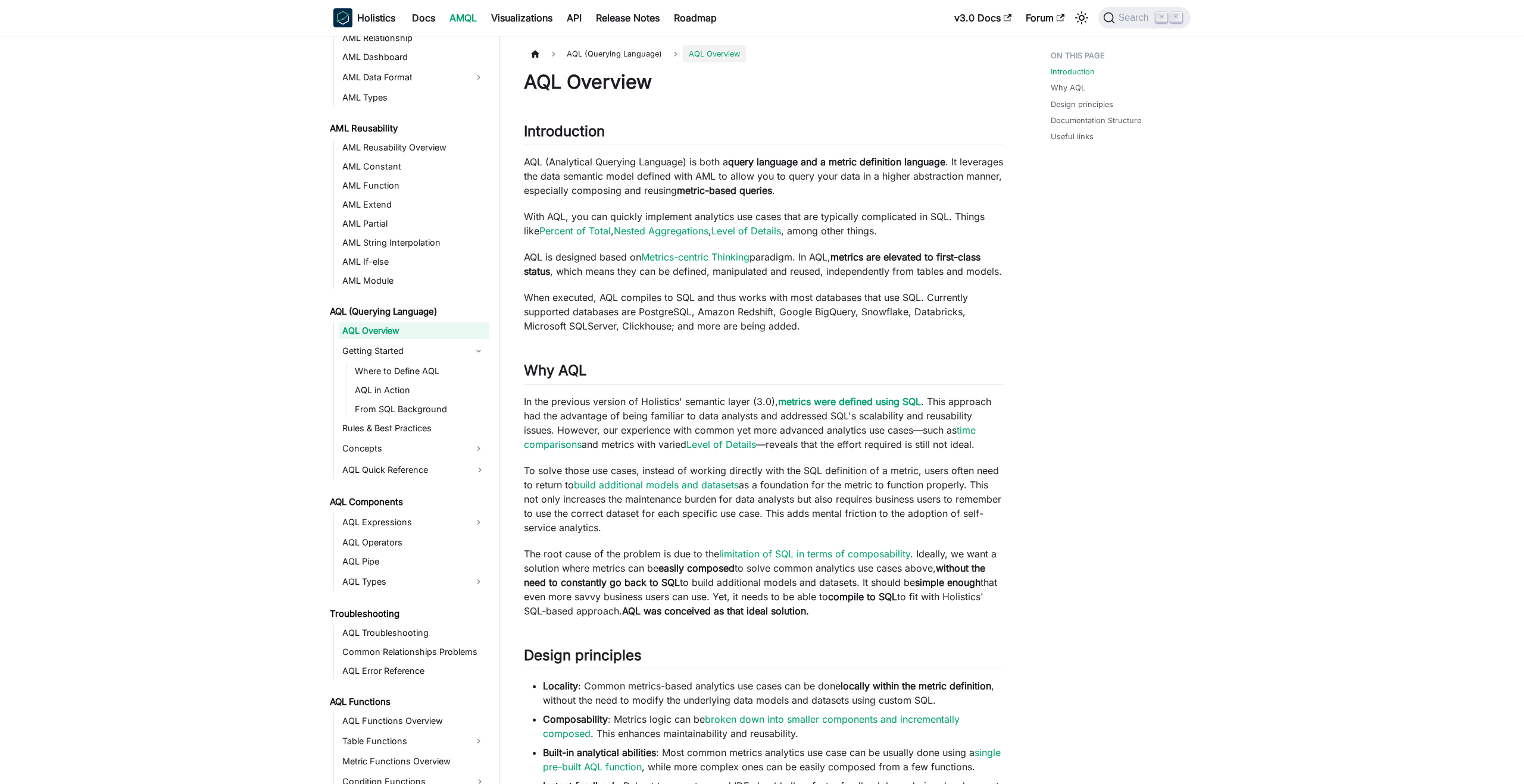
scroll to position [346, 0]
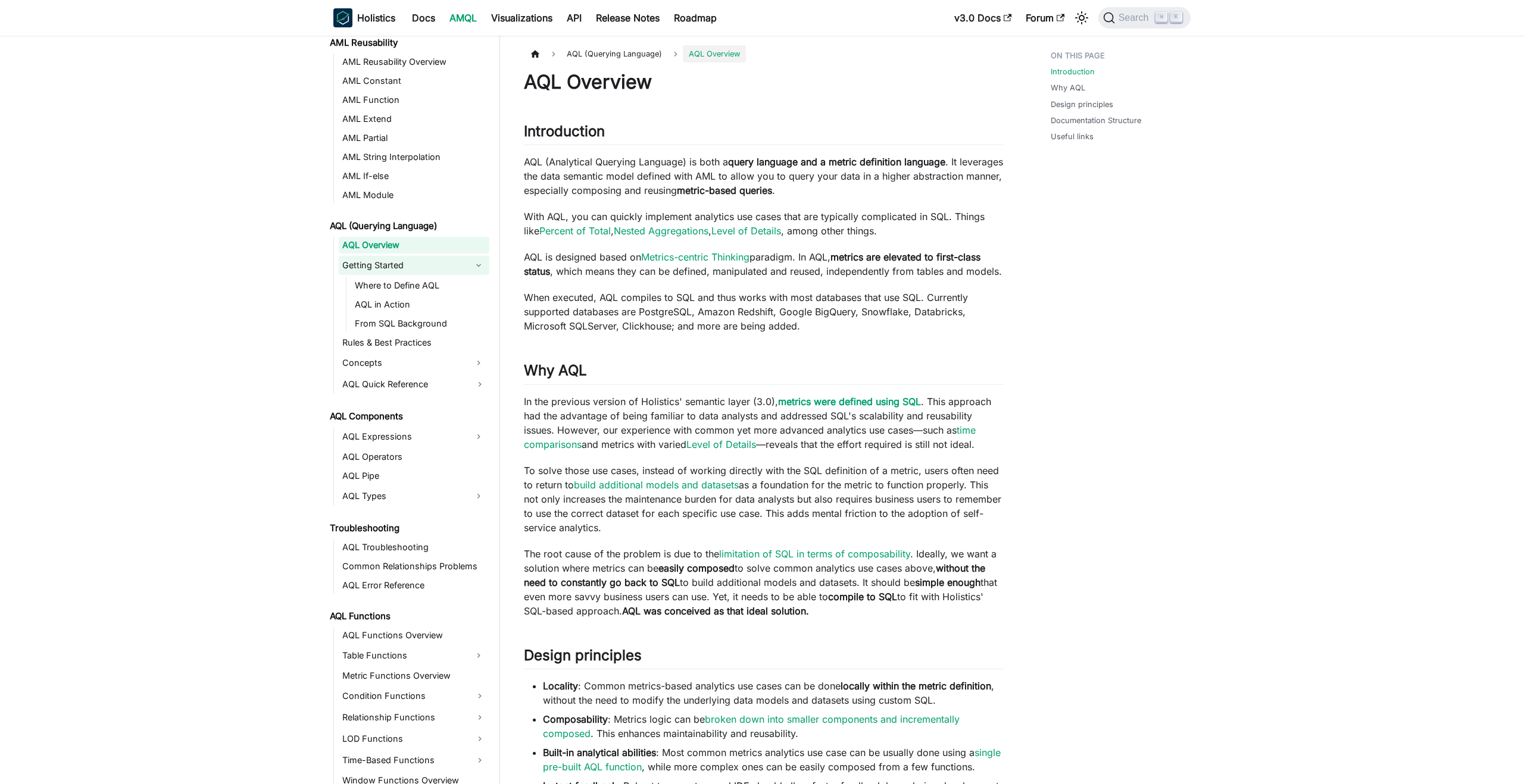
click at [371, 266] on link "Getting Started" at bounding box center [403, 265] width 130 height 19
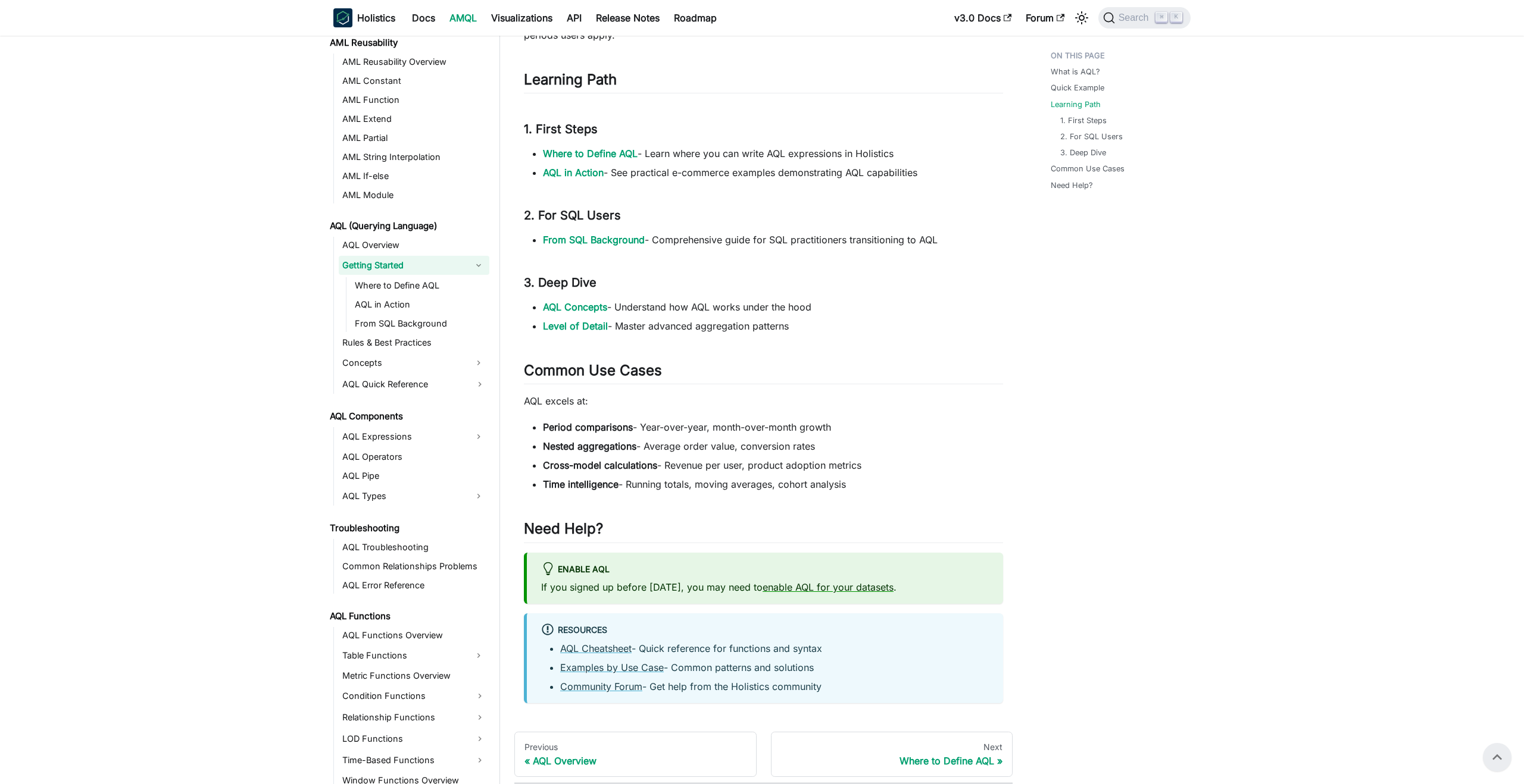
scroll to position [510, 0]
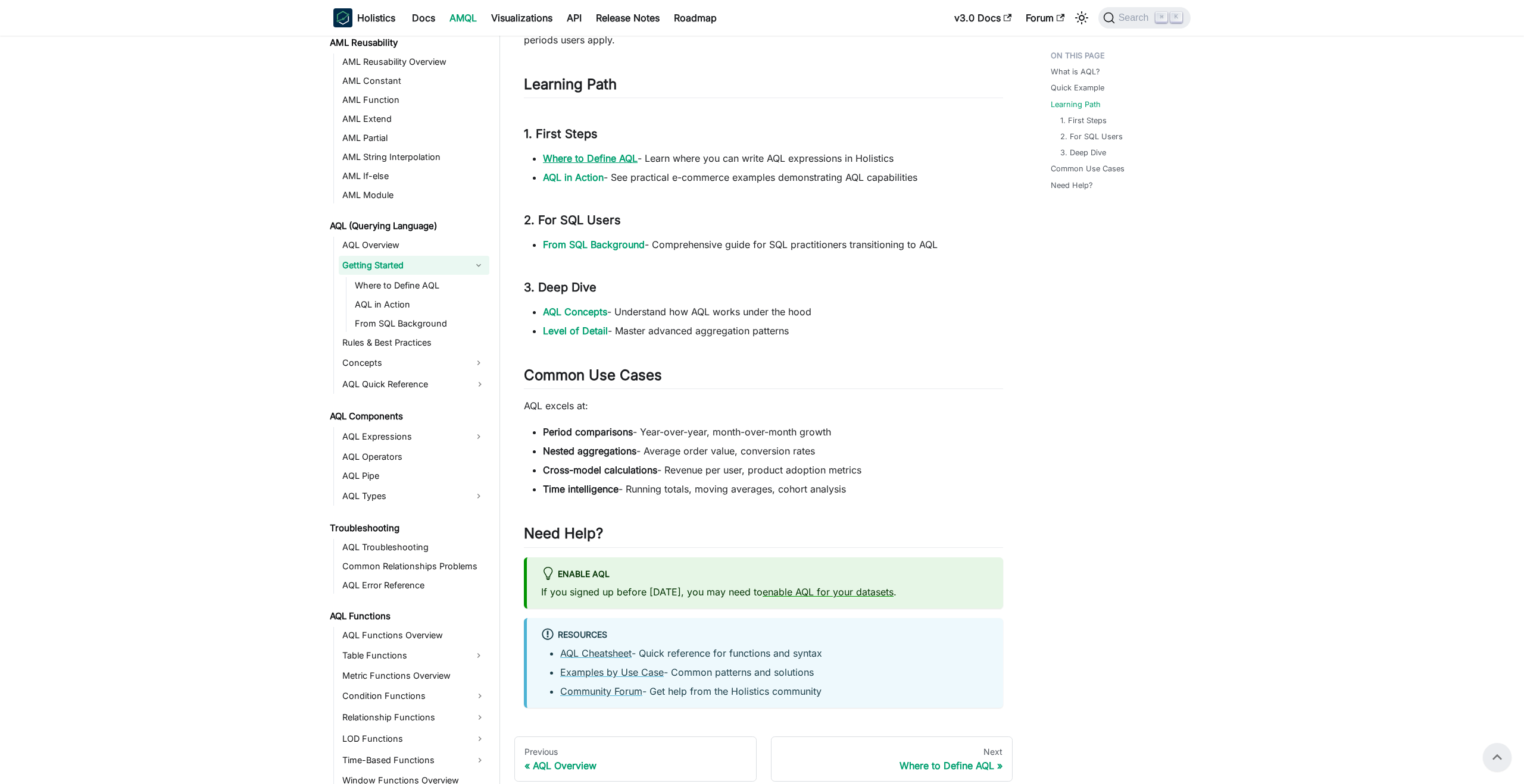
click at [597, 160] on link "Where to Define AQL" at bounding box center [589, 158] width 94 height 12
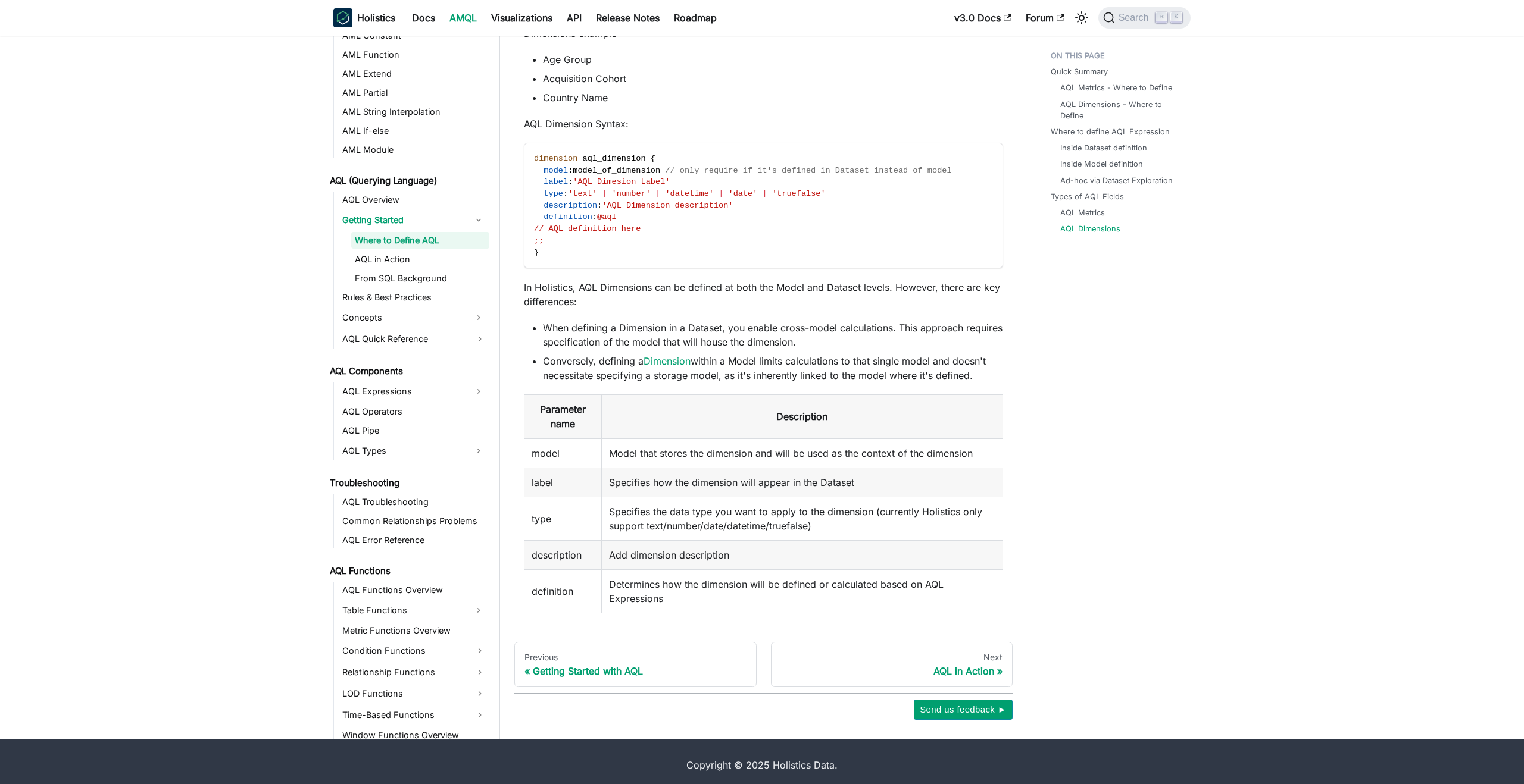
scroll to position [2938, 0]
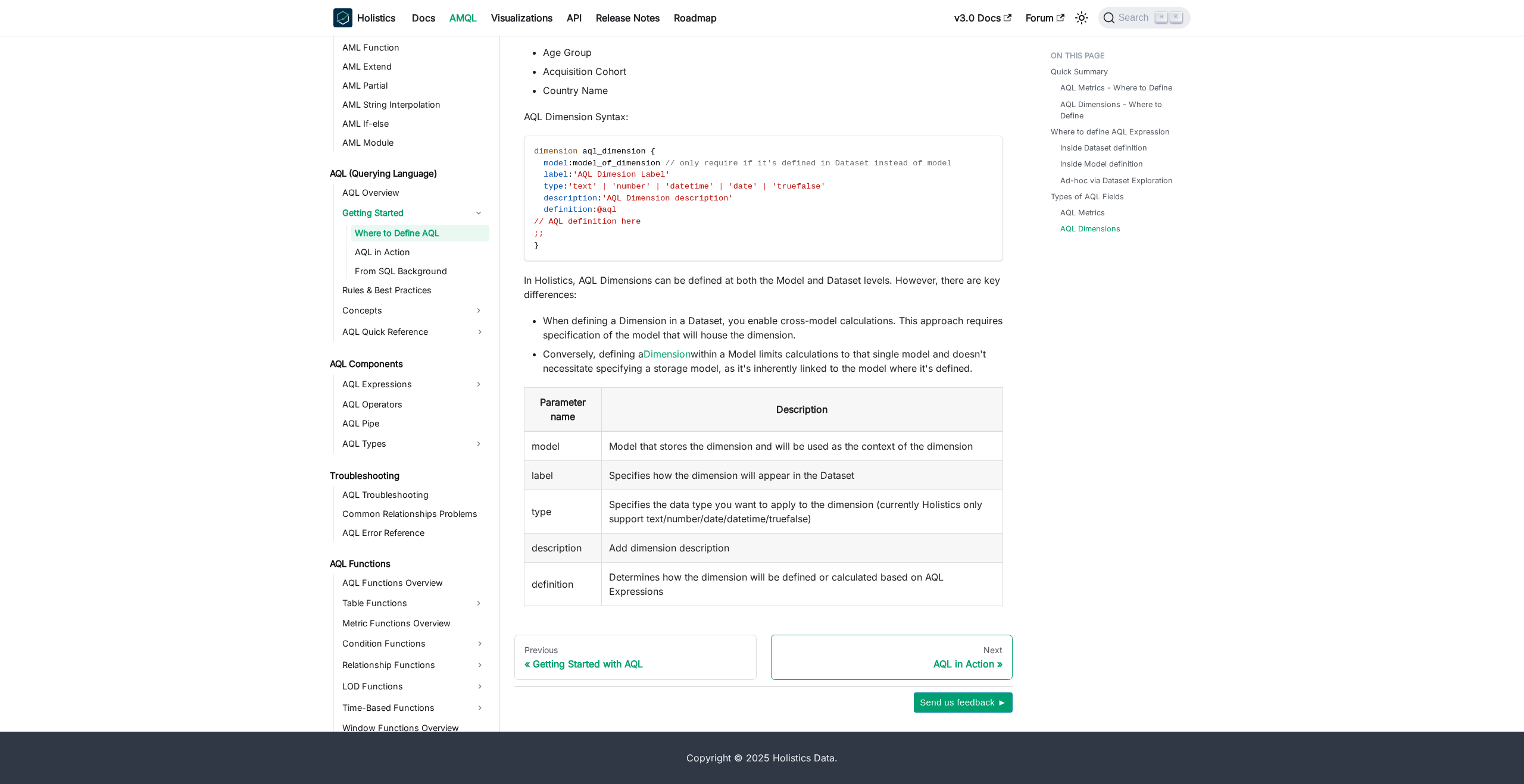
click at [963, 664] on div "AQL in Action" at bounding box center [892, 664] width 222 height 12
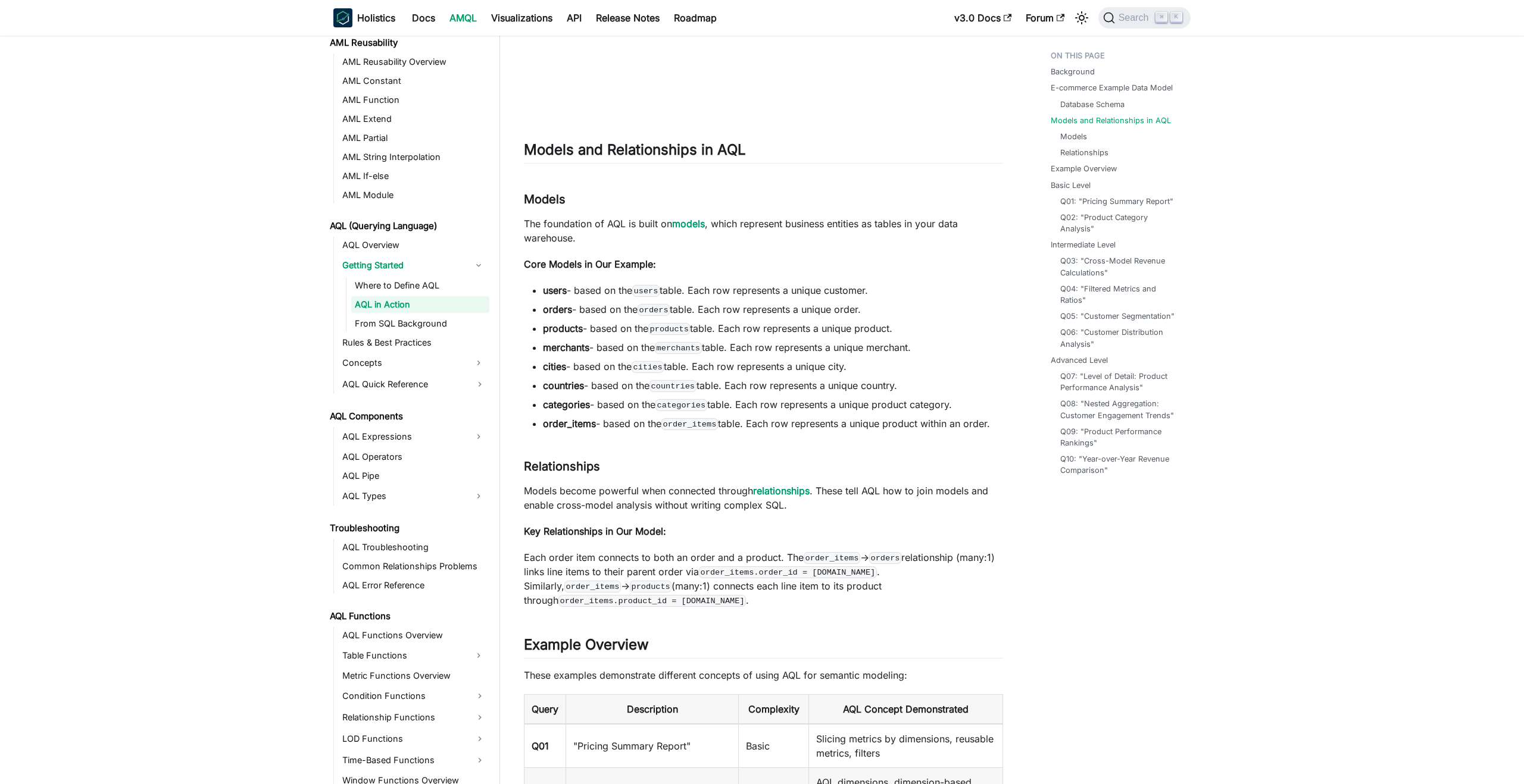
scroll to position [597, 0]
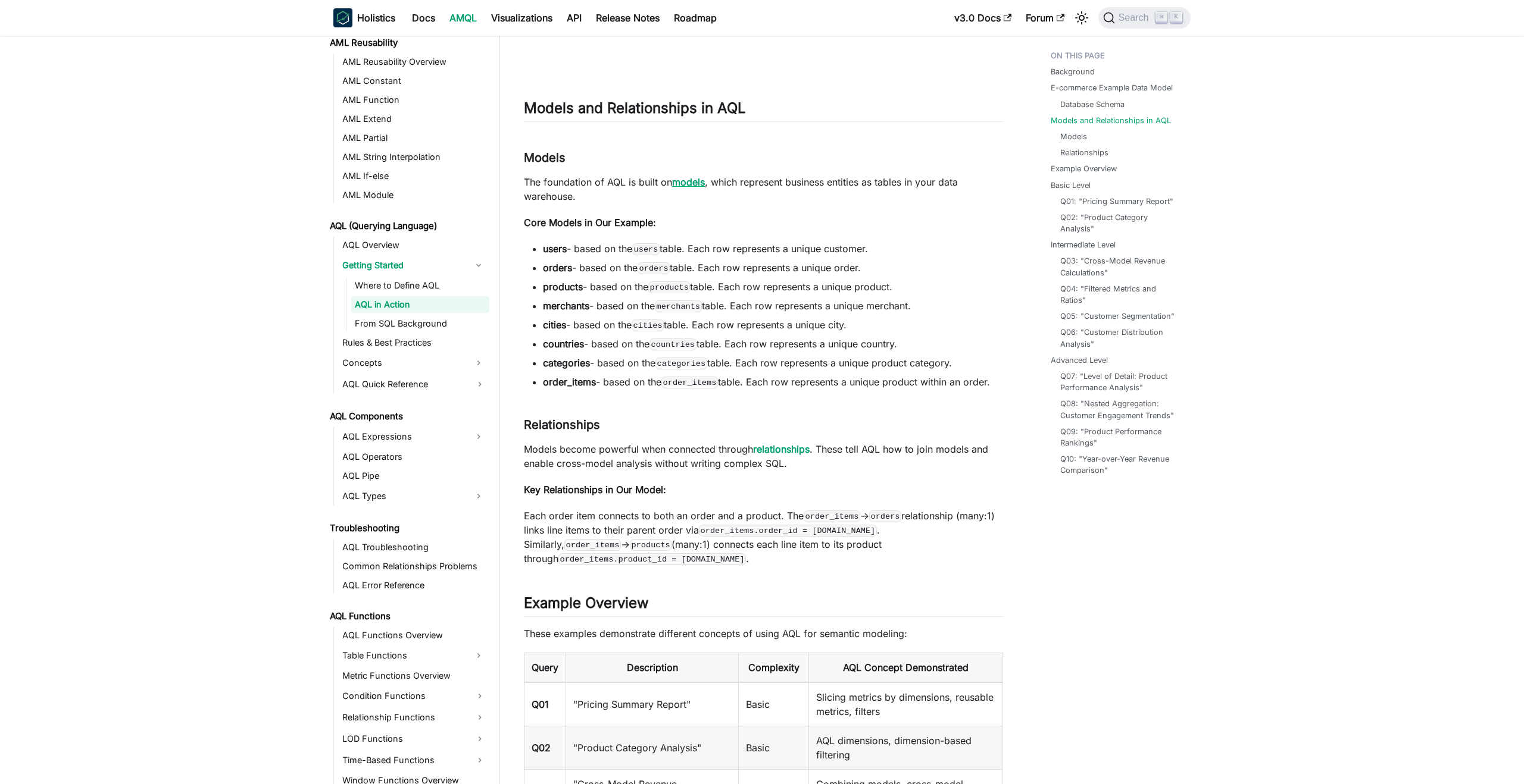
click at [684, 179] on link "models" at bounding box center [688, 182] width 33 height 12
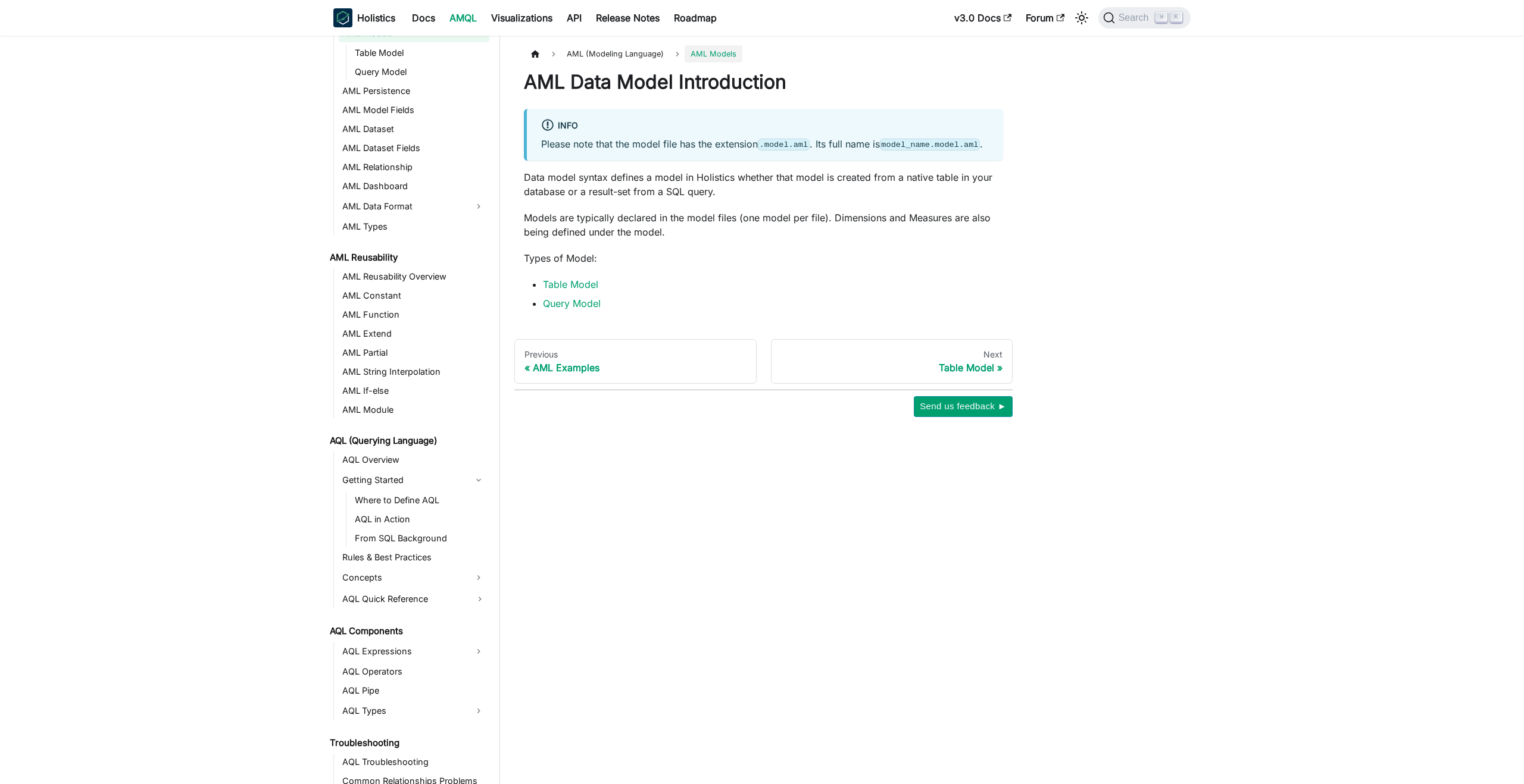
scroll to position [157, 0]
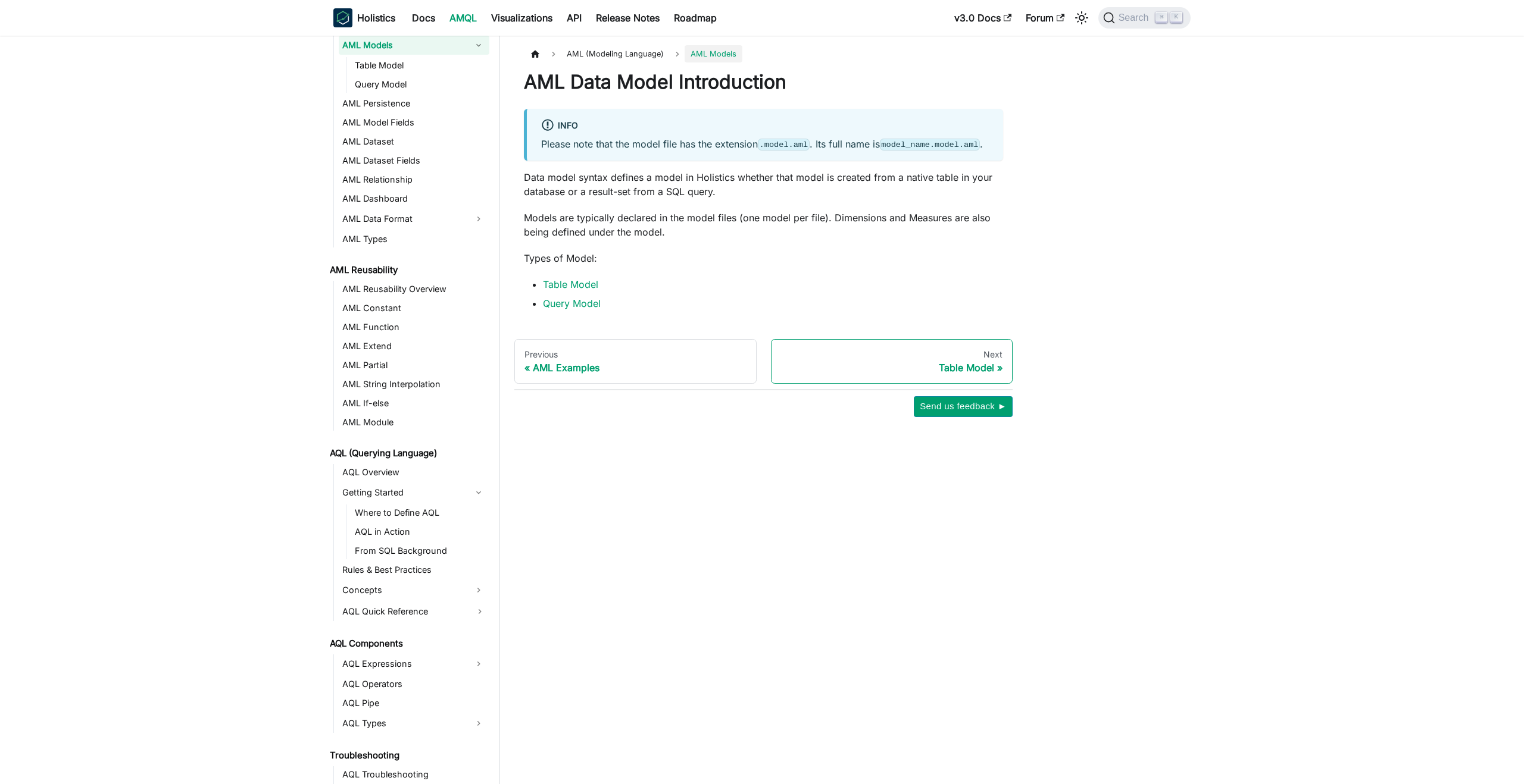
click at [889, 375] on link "Next Table Model" at bounding box center [892, 362] width 242 height 45
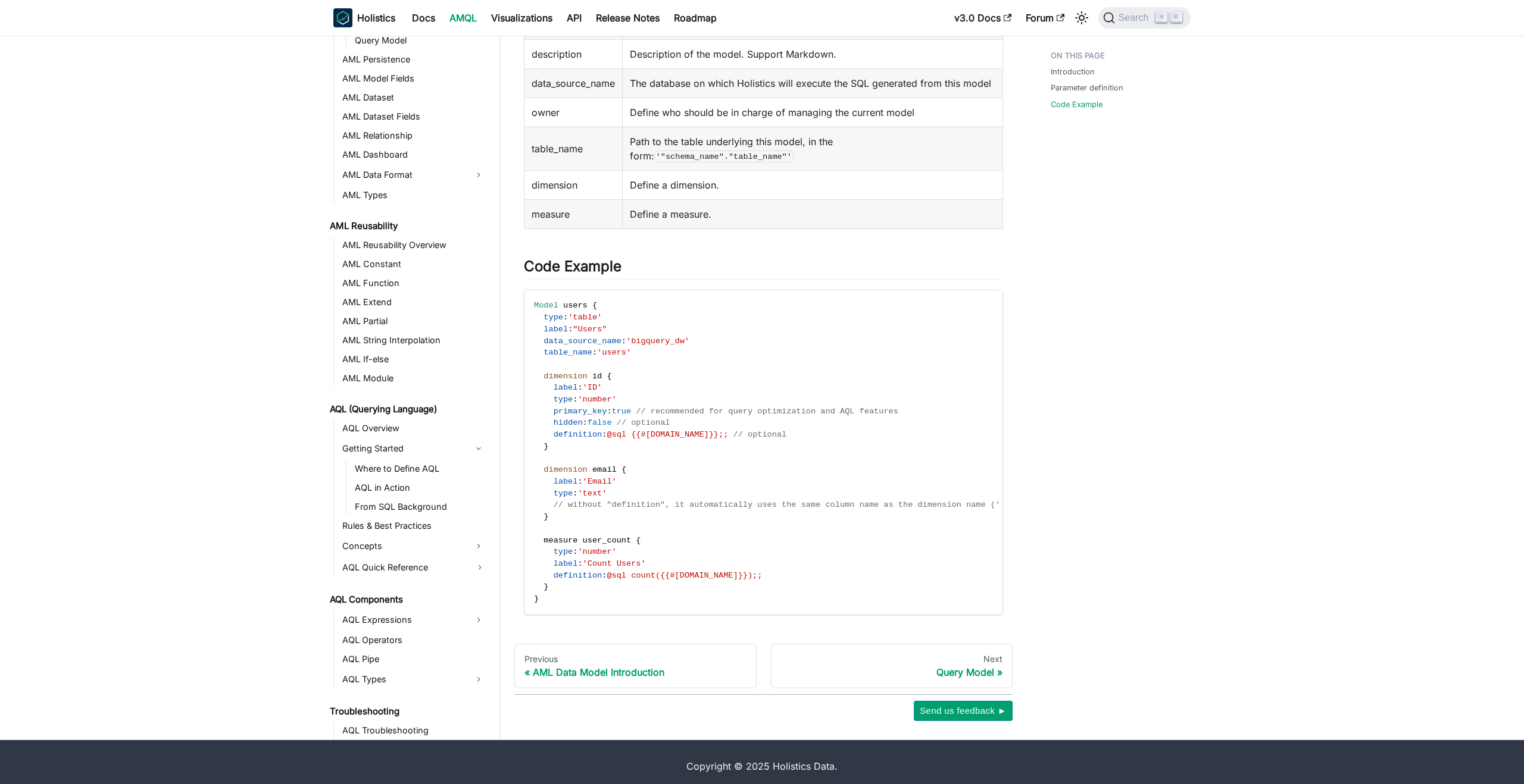
scroll to position [379, 0]
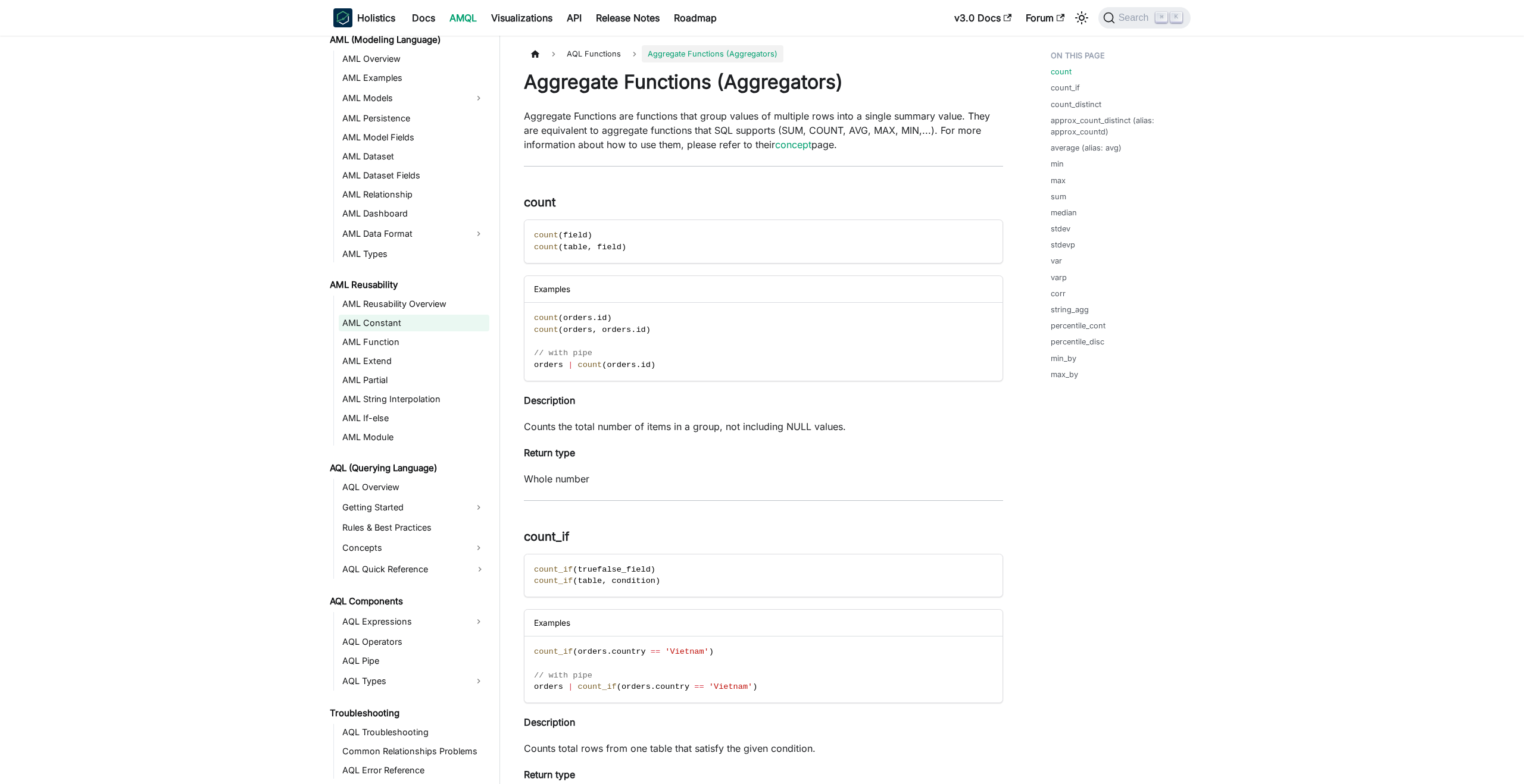
scroll to position [38, 0]
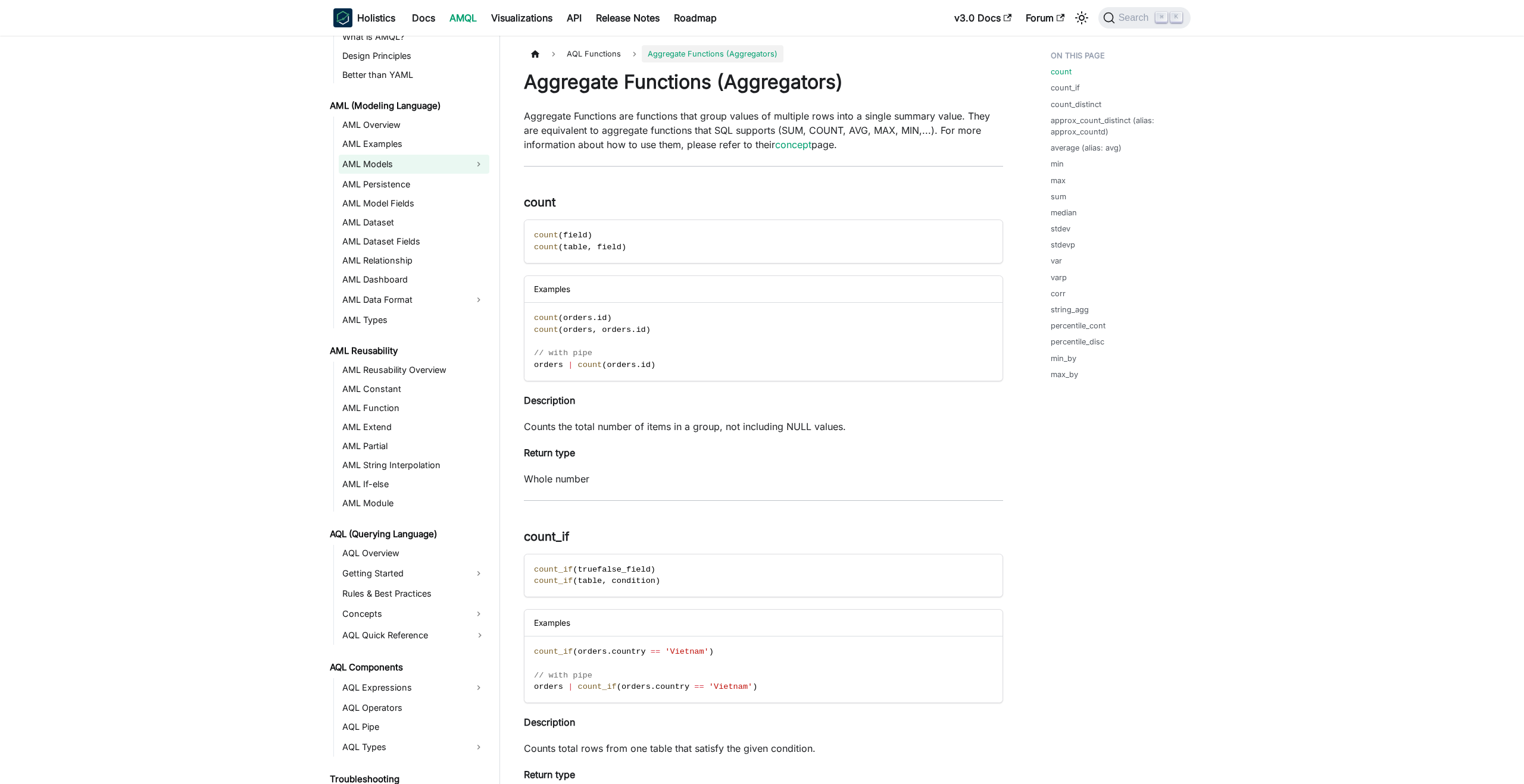
click at [384, 158] on link "AML Models" at bounding box center [403, 164] width 130 height 19
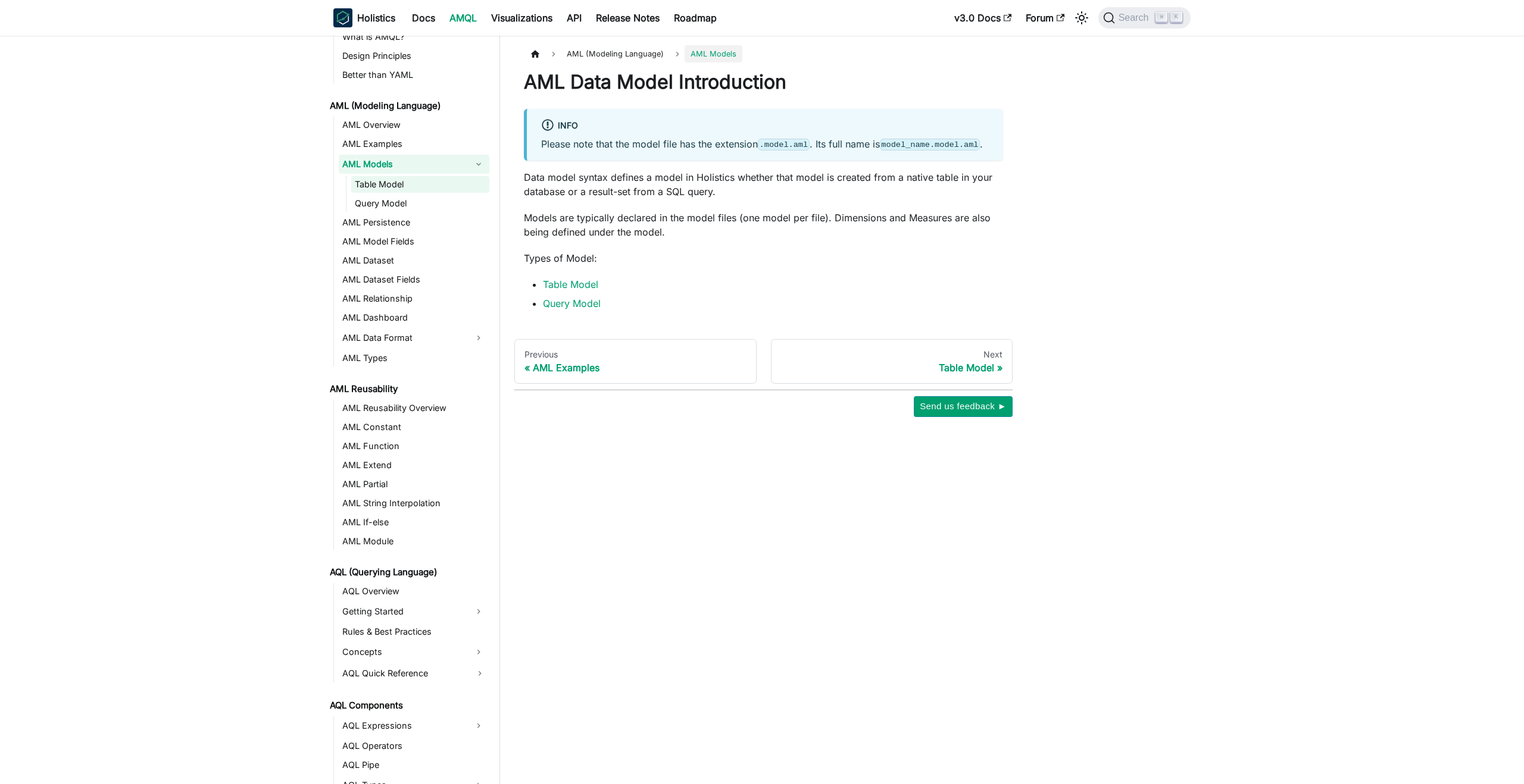
click at [380, 181] on link "Table Model" at bounding box center [420, 185] width 138 height 17
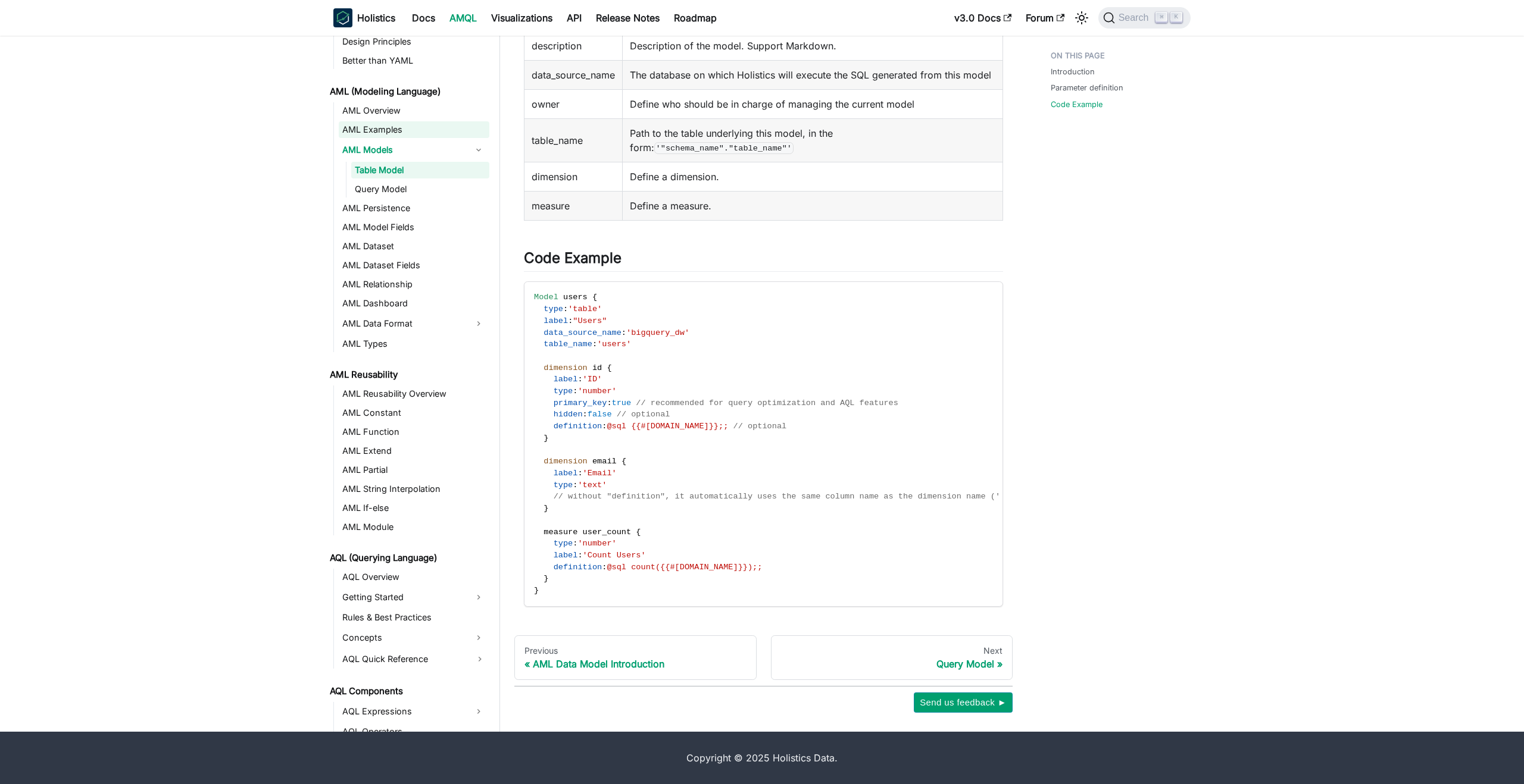
click at [385, 121] on link "AML Examples" at bounding box center [414, 130] width 150 height 17
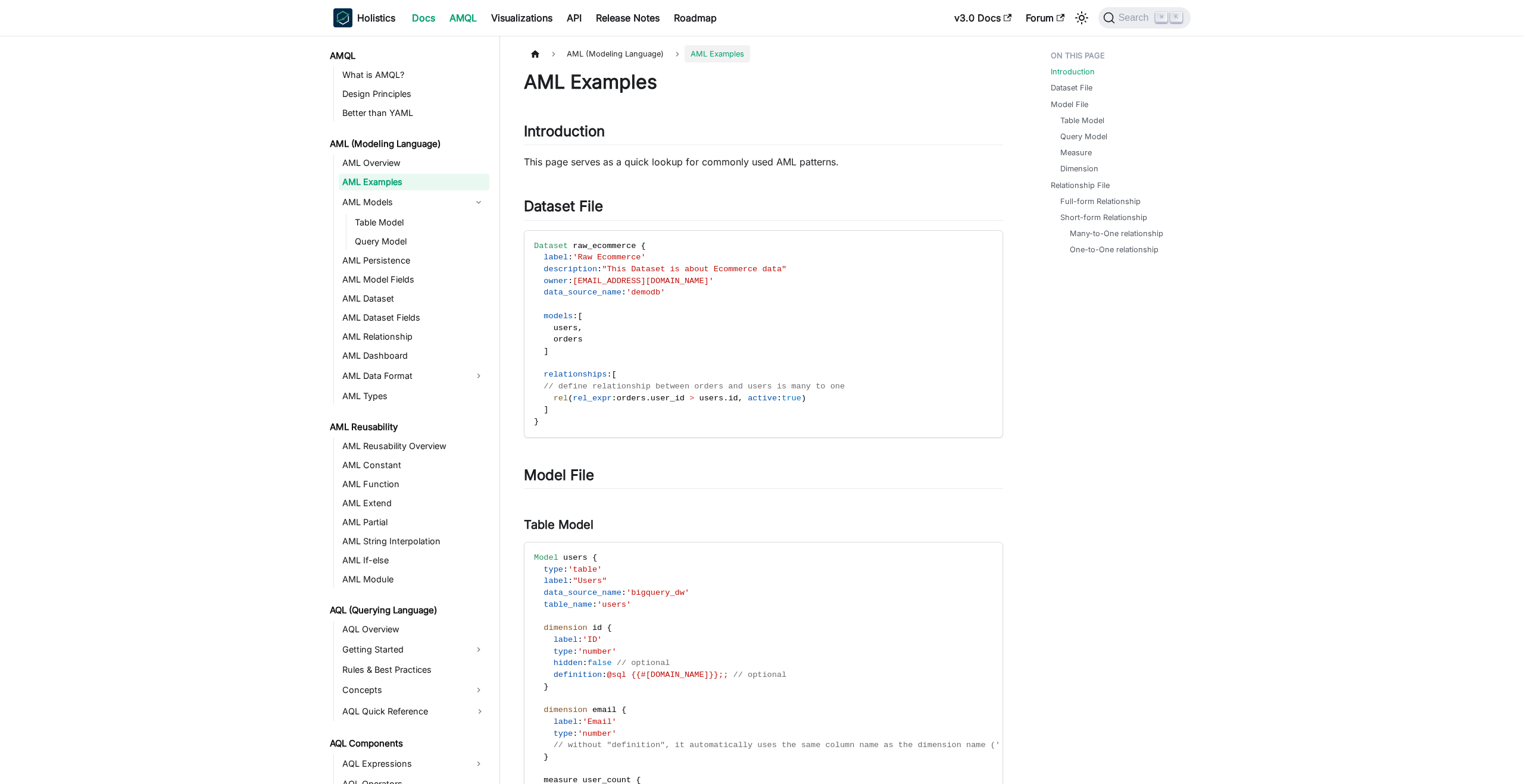
click at [426, 19] on link "Docs" at bounding box center [423, 18] width 38 height 19
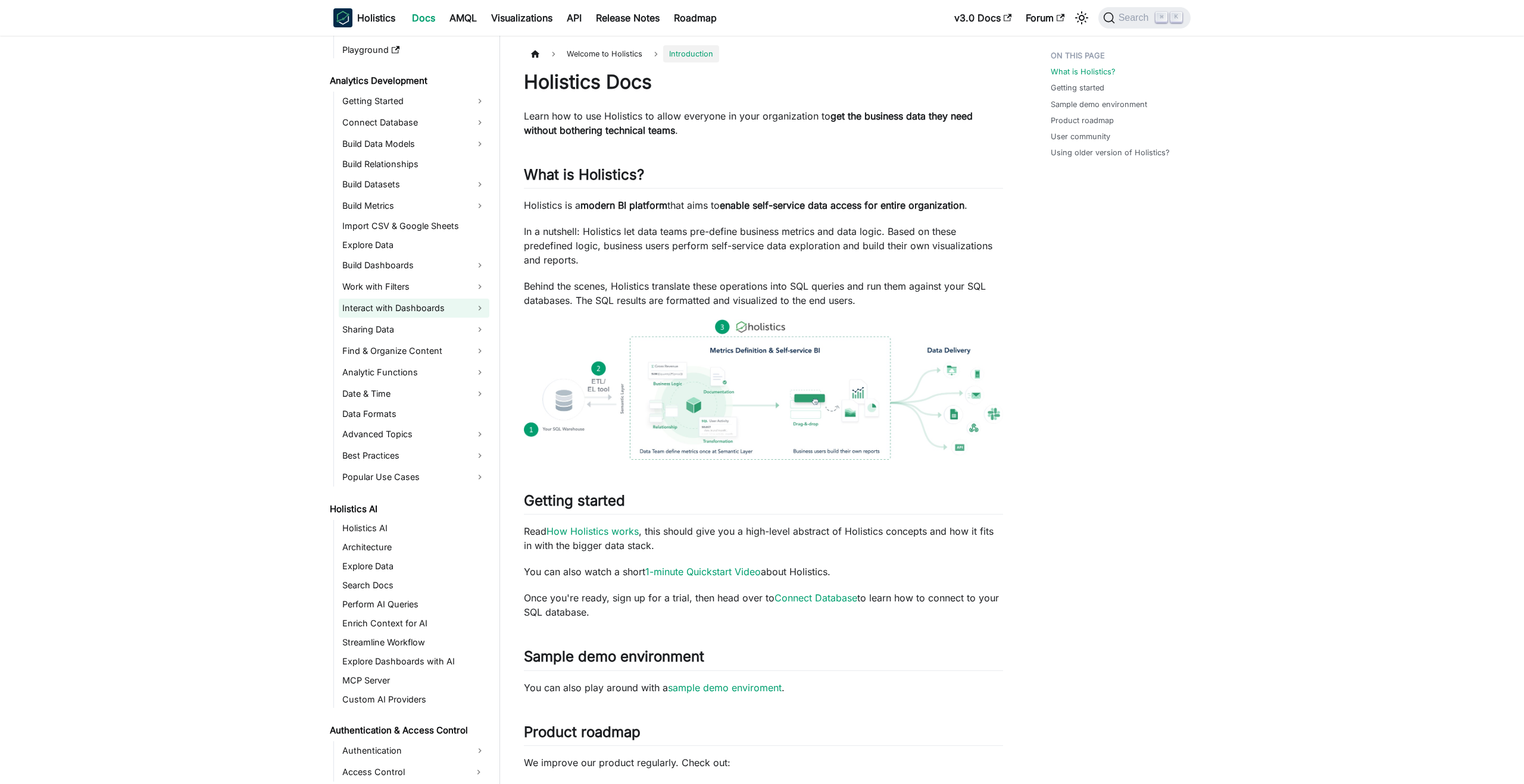
scroll to position [137, 0]
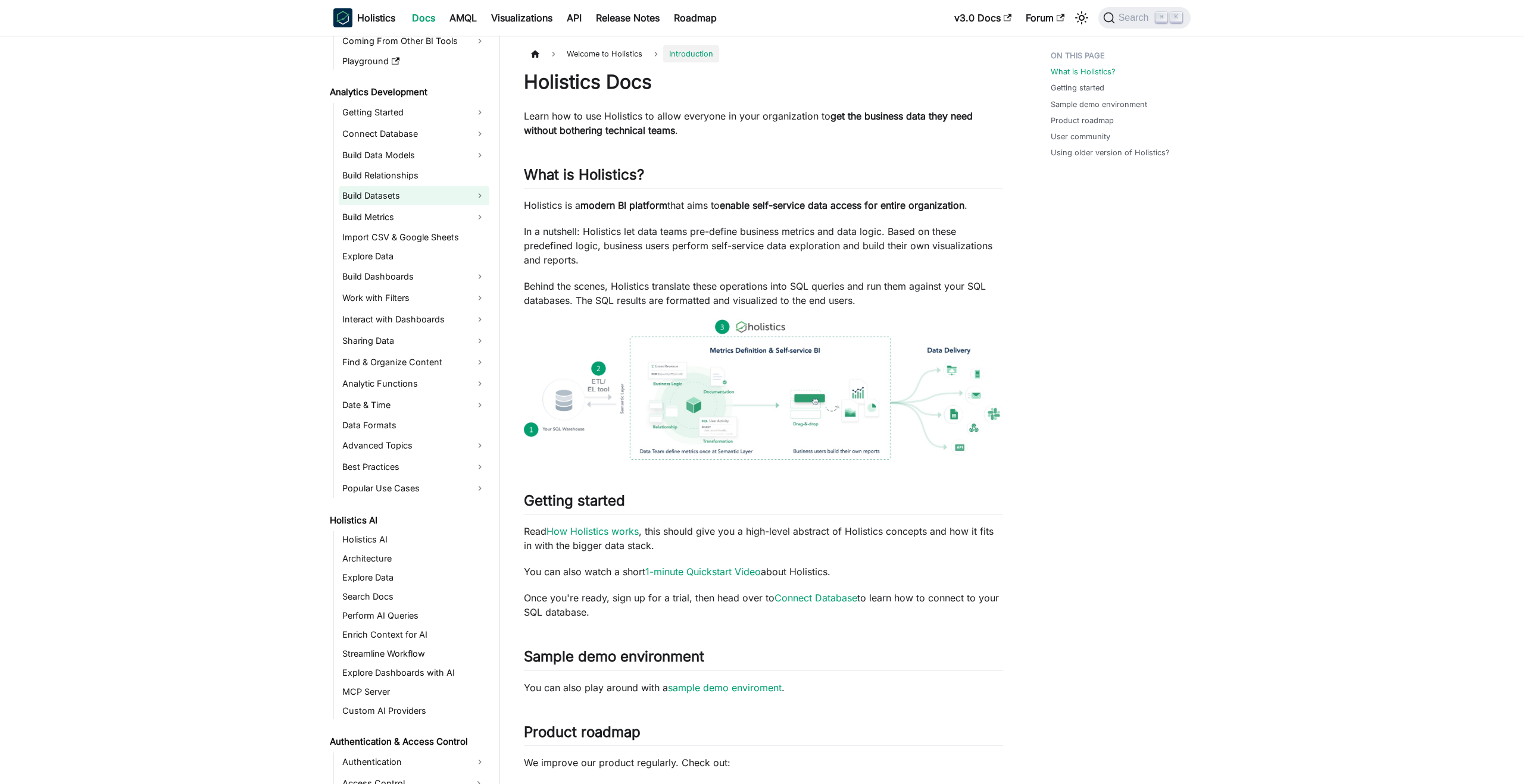
click at [431, 200] on link "Build Datasets" at bounding box center [414, 196] width 150 height 19
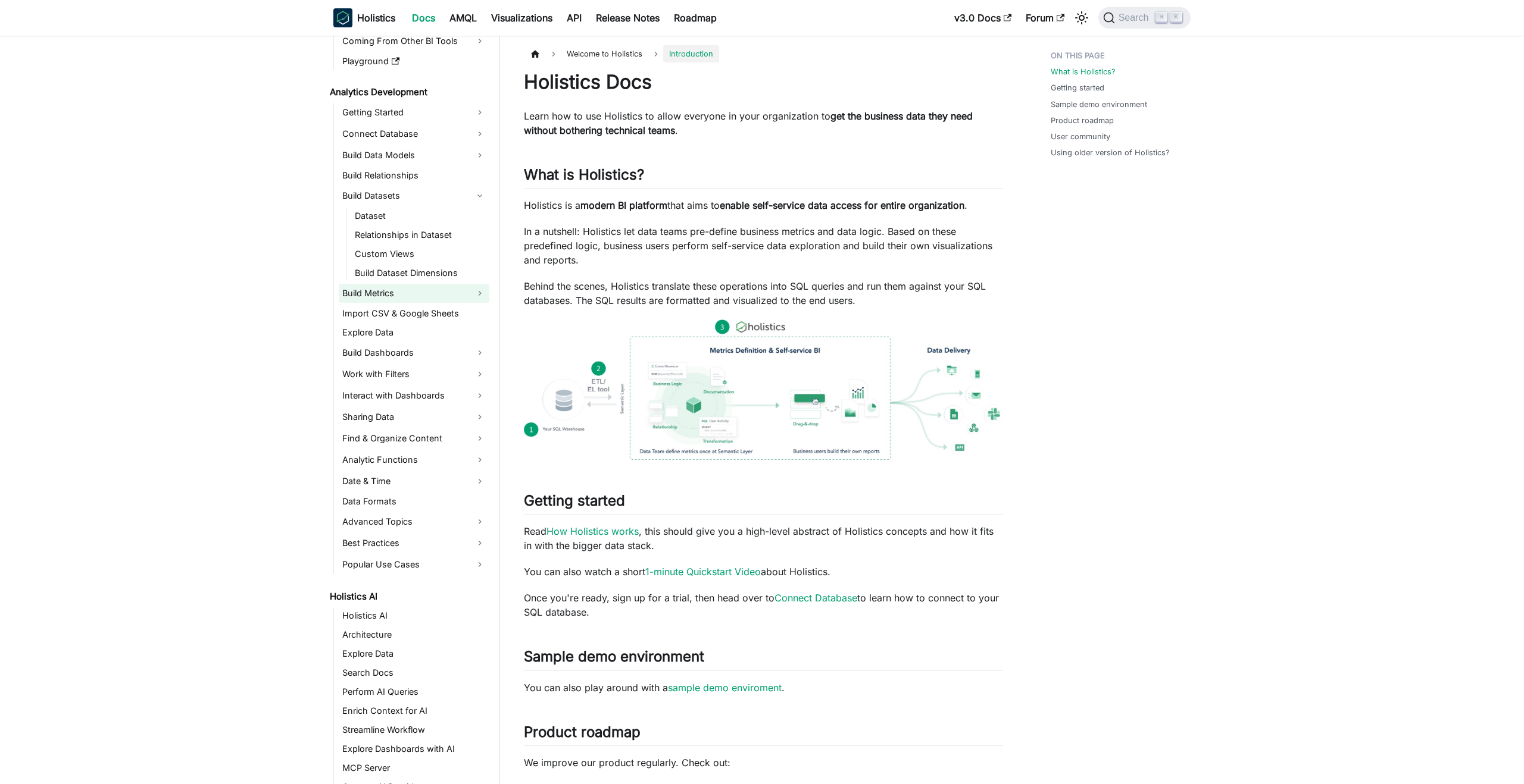
click at [391, 297] on link "Build Metrics" at bounding box center [414, 293] width 150 height 19
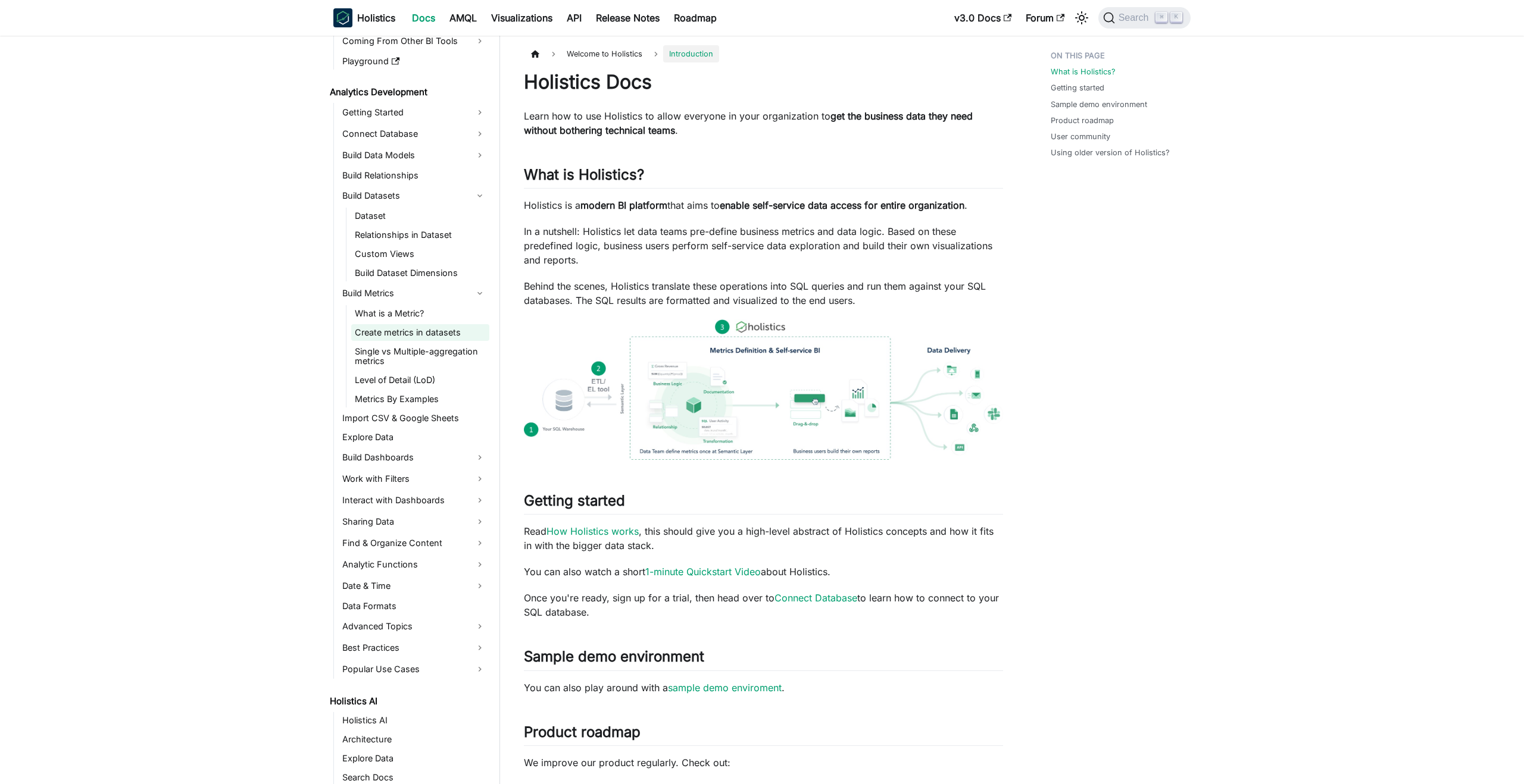
click at [385, 333] on link "Create metrics in datasets" at bounding box center [420, 333] width 138 height 17
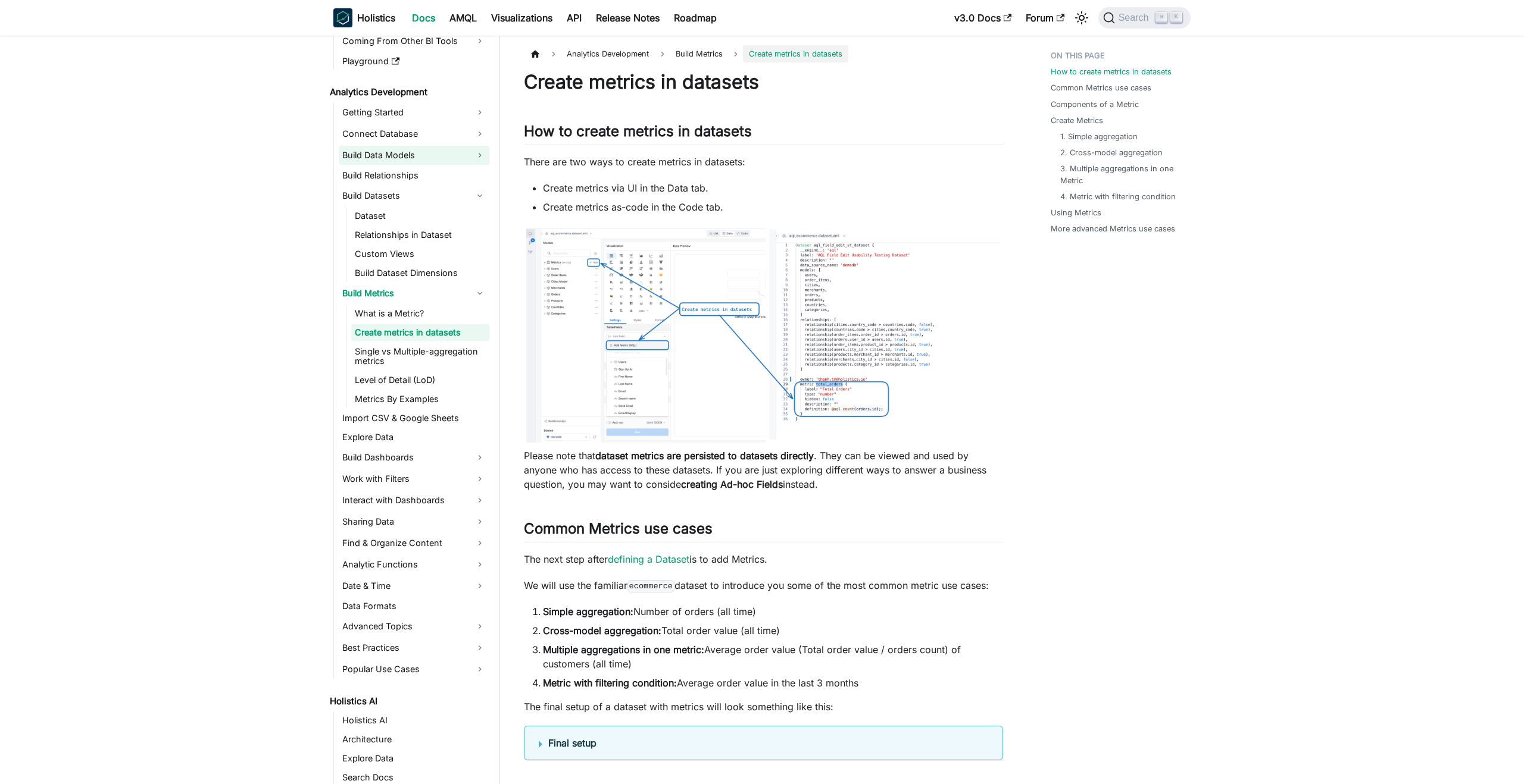
click at [421, 156] on link "Build Data Models" at bounding box center [414, 155] width 150 height 19
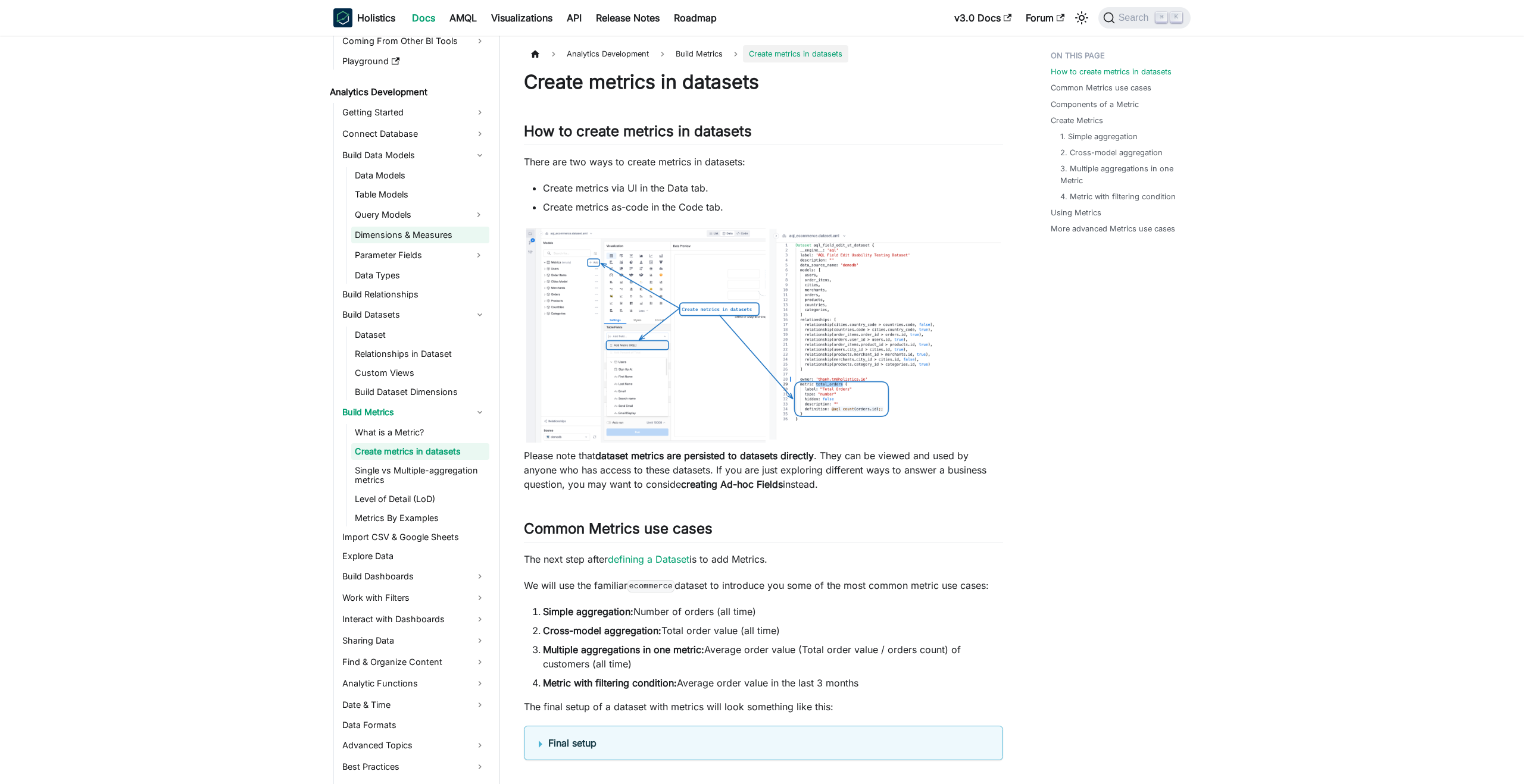
click at [387, 237] on link "Dimensions & Measures" at bounding box center [420, 235] width 138 height 17
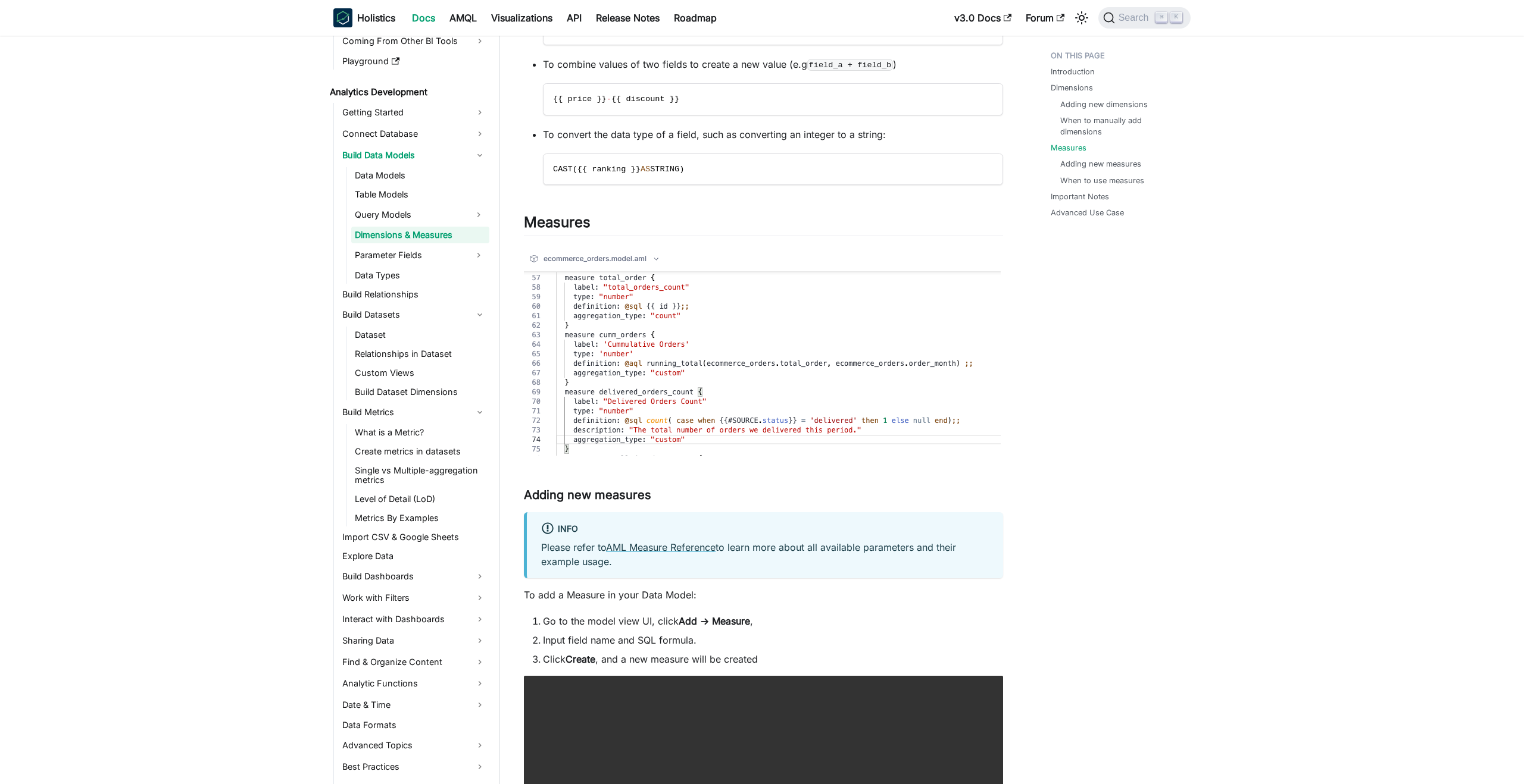
scroll to position [1958, 0]
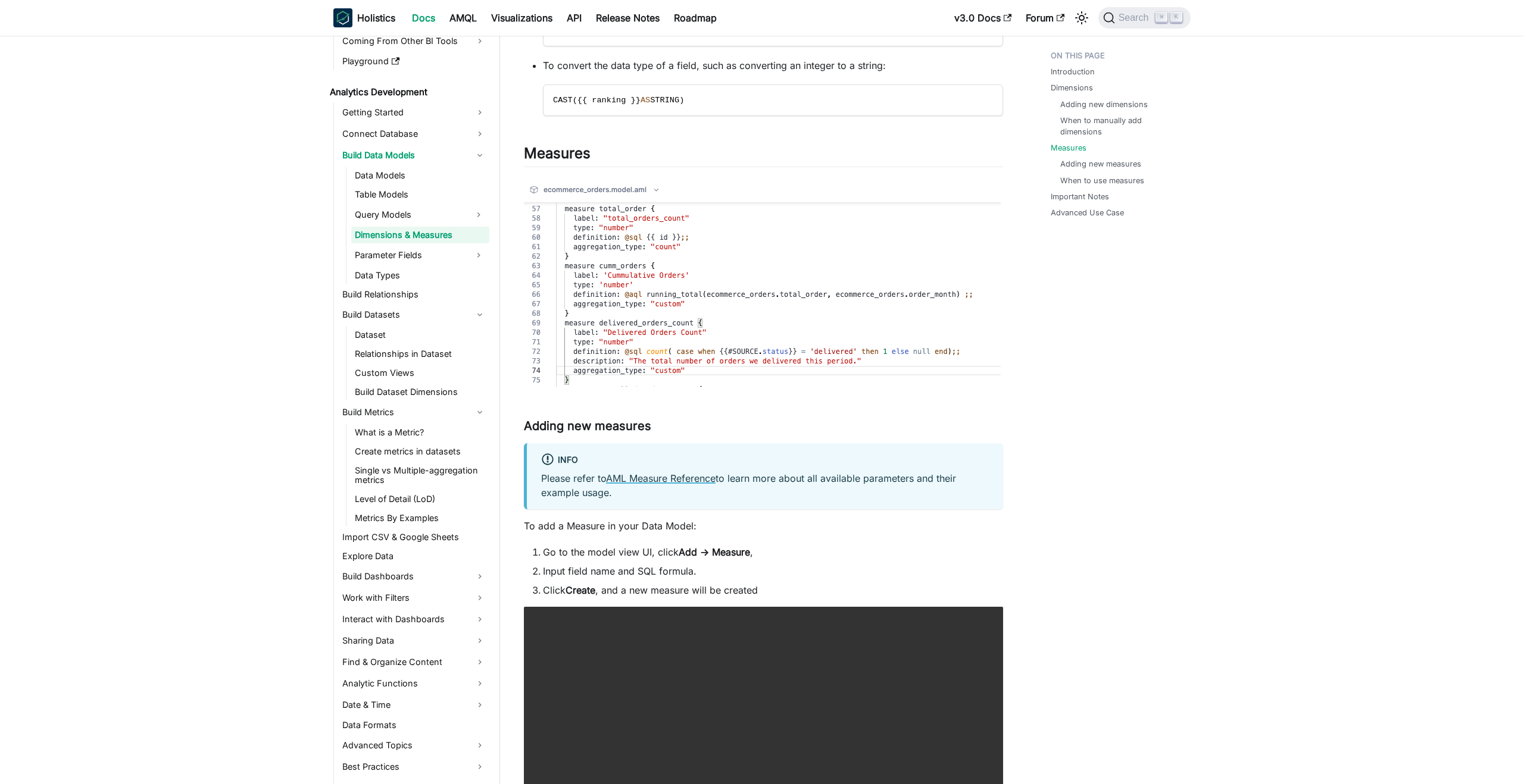
click at [650, 481] on link "AML Measure Reference" at bounding box center [660, 478] width 110 height 12
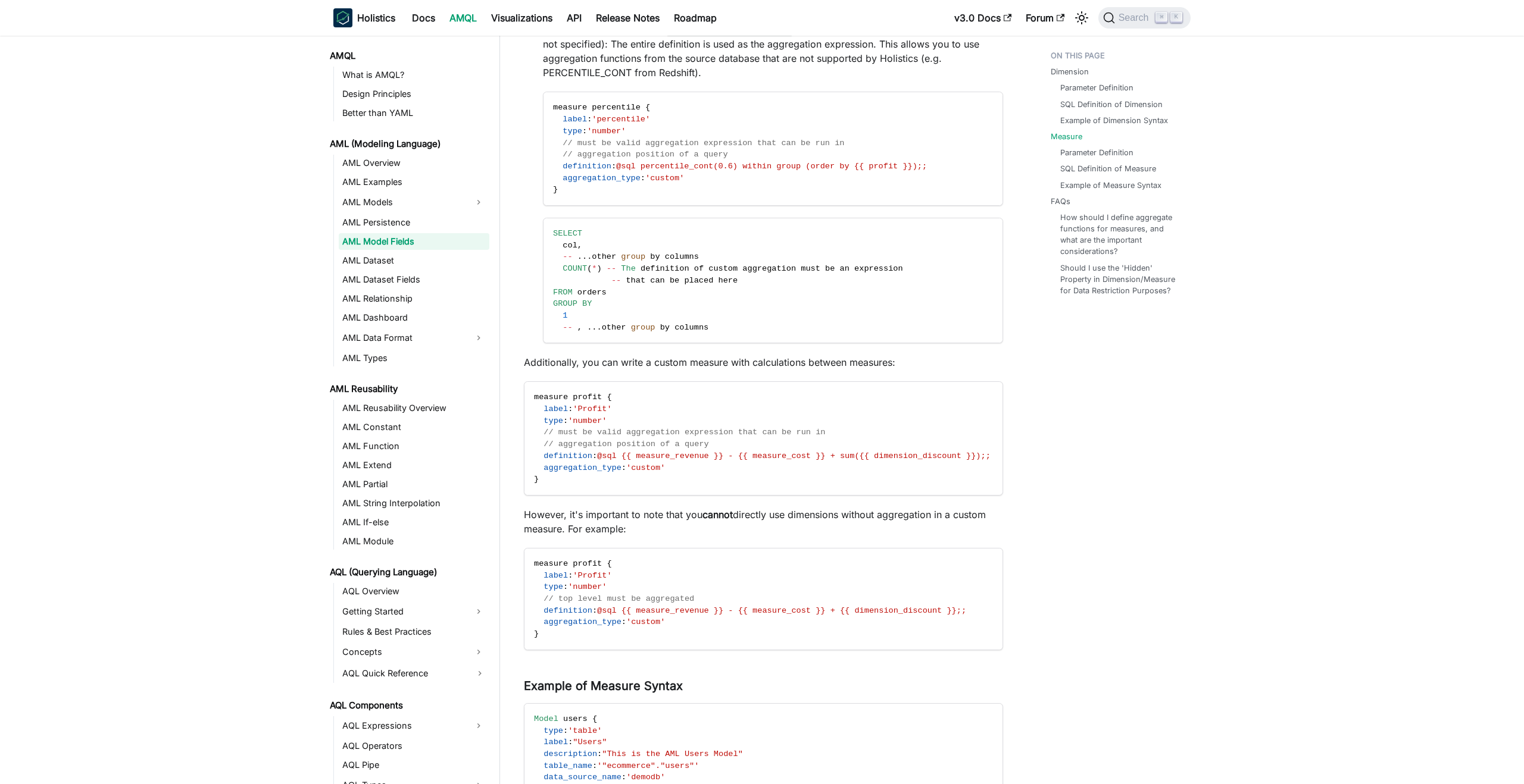
scroll to position [1303, 0]
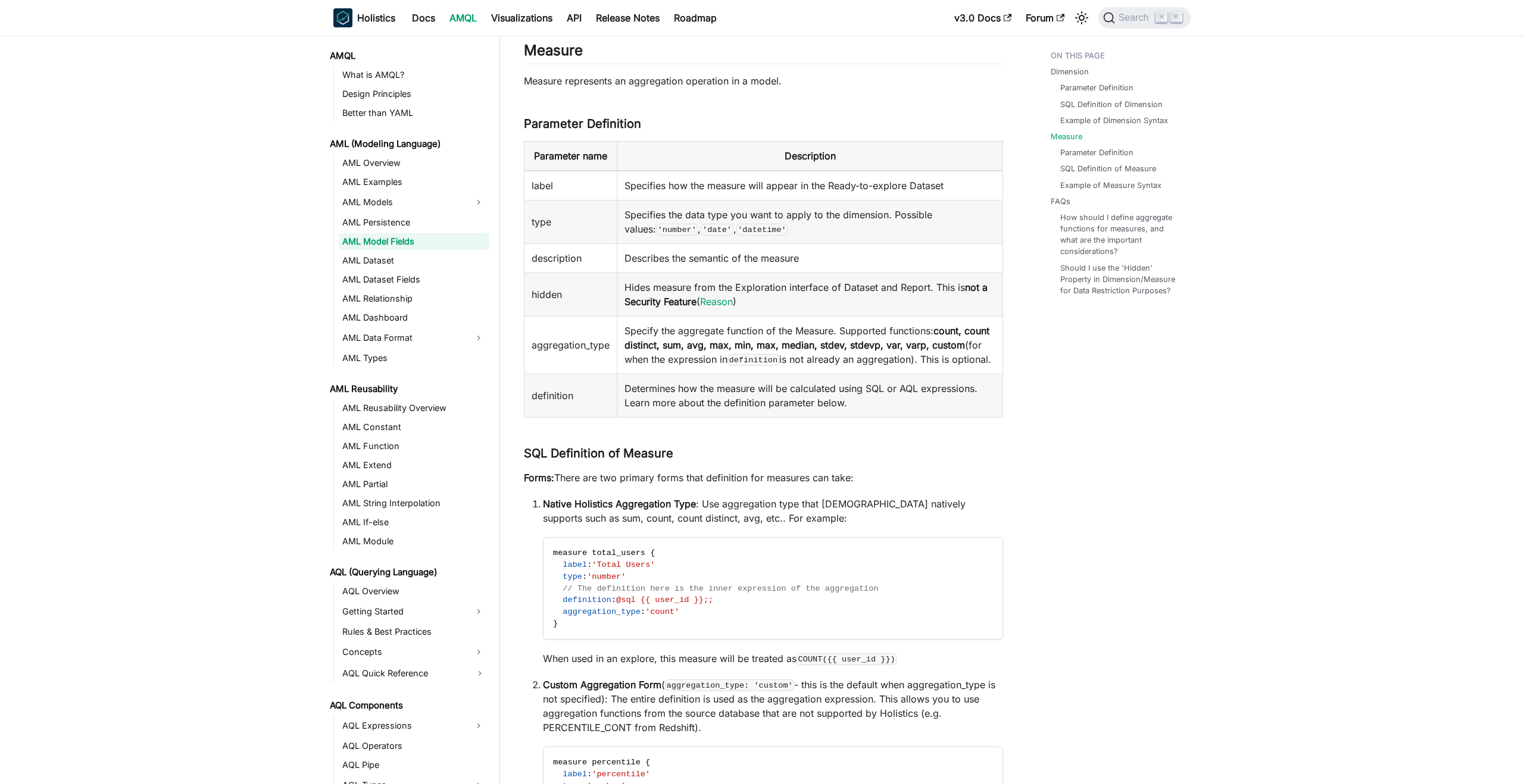
click at [644, 345] on strong "count, count distinct, sum, avg, max, min, max, median, stdev, stdevp, var, var…" at bounding box center [807, 338] width 364 height 26
click at [967, 333] on strong "count, count distinct, sum, avg, max, min, max, median, stdev, stdevp, var, var…" at bounding box center [807, 338] width 364 height 26
copy strong "count distinct"
